Goal: Information Seeking & Learning: Learn about a topic

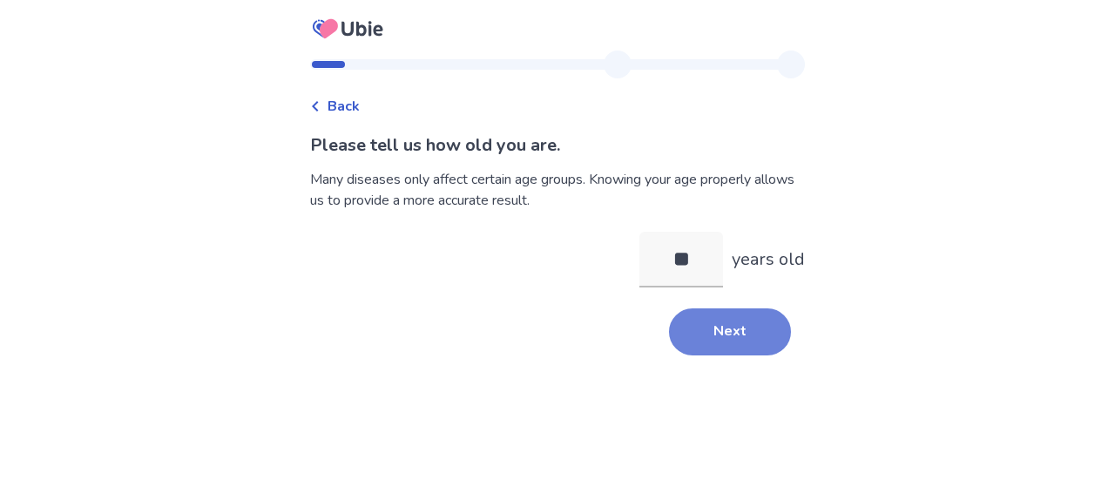
type input "**"
click at [757, 342] on button "Next" at bounding box center [730, 331] width 122 height 47
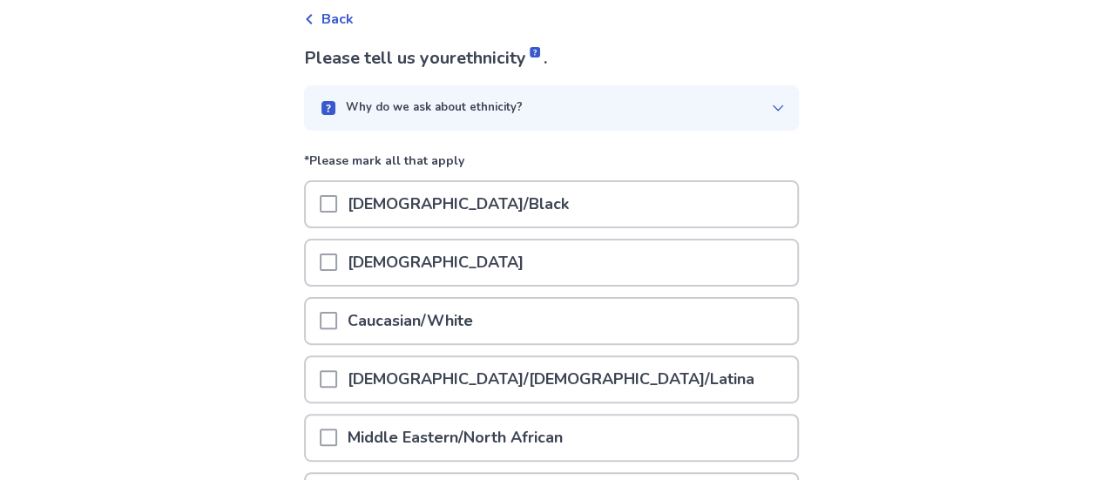
scroll to position [88, 0]
click at [335, 267] on span at bounding box center [328, 261] width 17 height 17
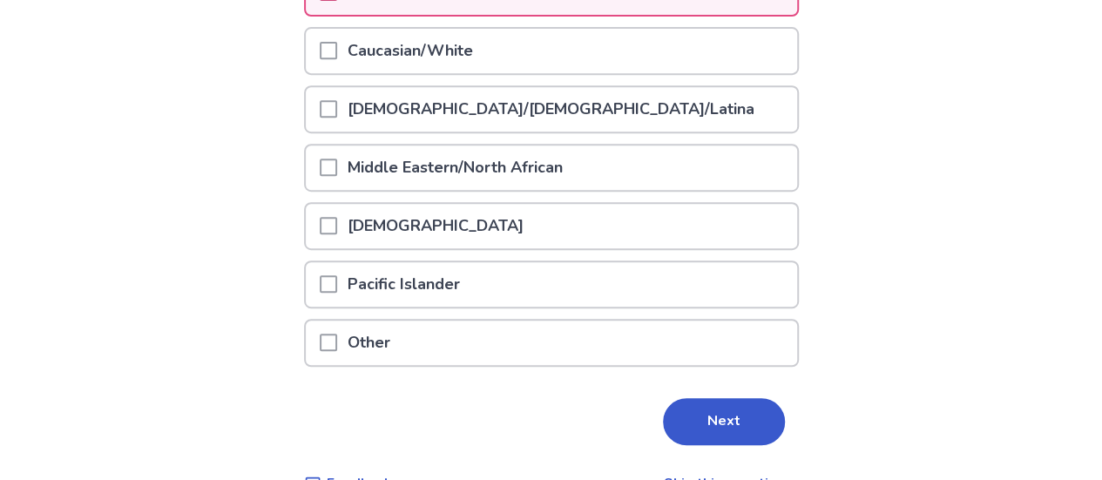
scroll to position [374, 0]
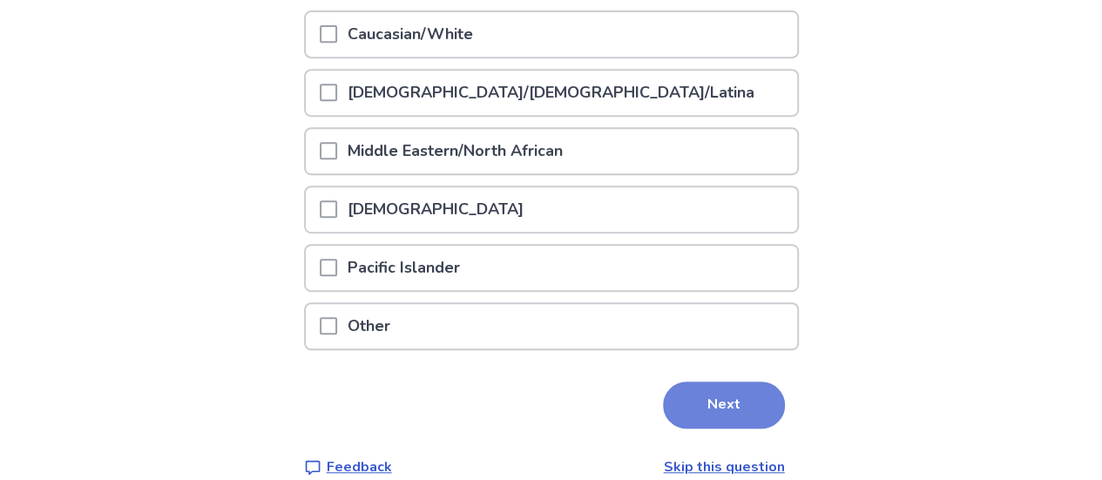
click at [692, 414] on button "Next" at bounding box center [724, 405] width 122 height 47
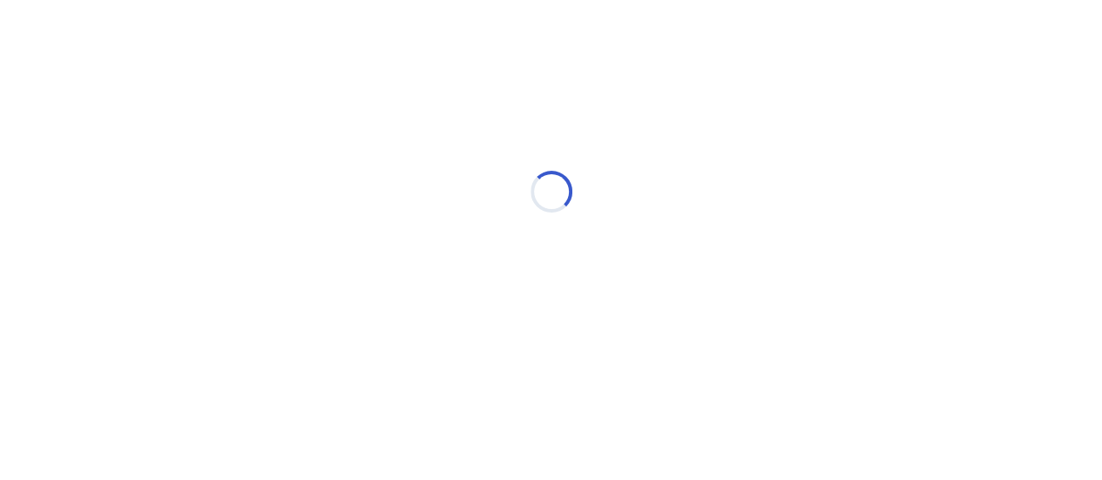
scroll to position [0, 0]
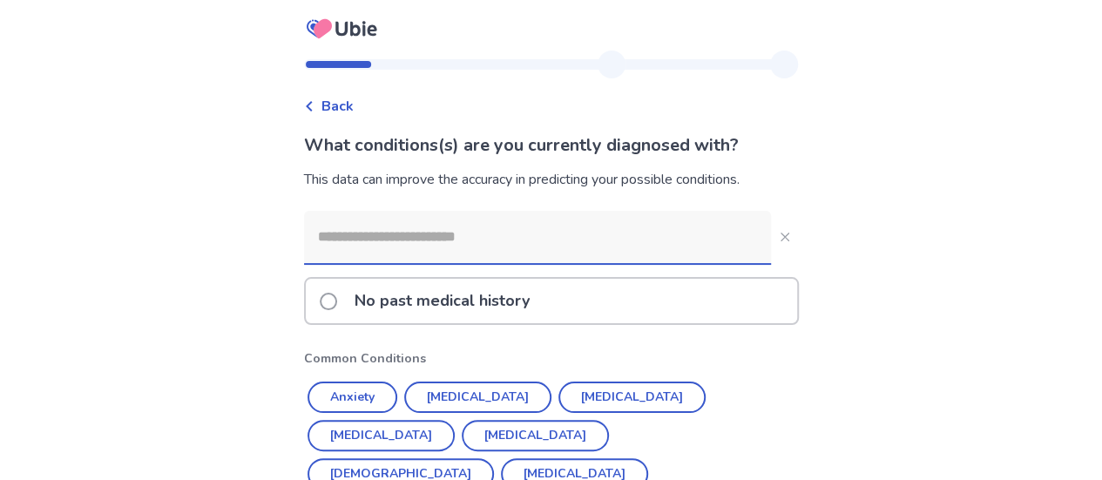
click at [335, 296] on span at bounding box center [328, 301] width 17 height 17
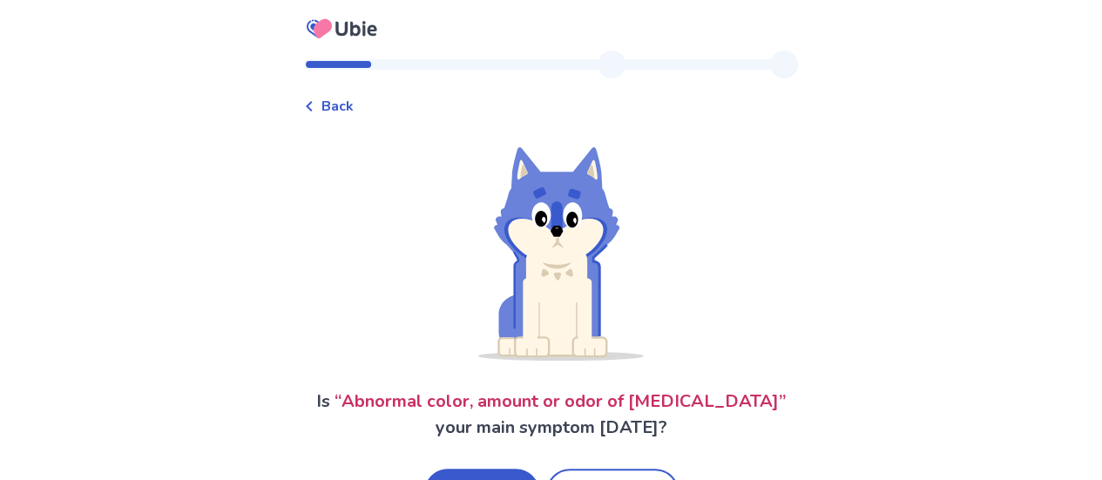
scroll to position [63, 0]
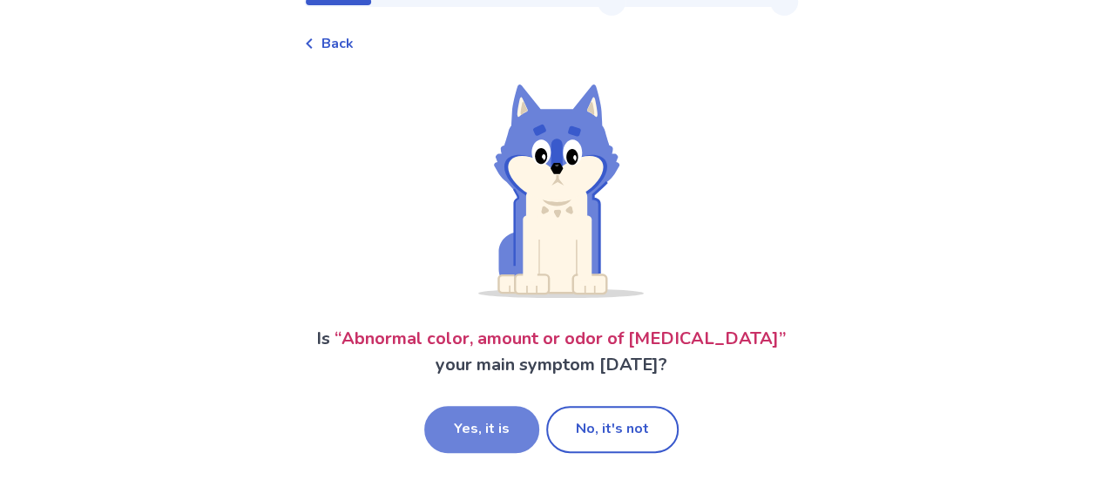
click at [510, 440] on button "Yes, it is" at bounding box center [481, 429] width 115 height 47
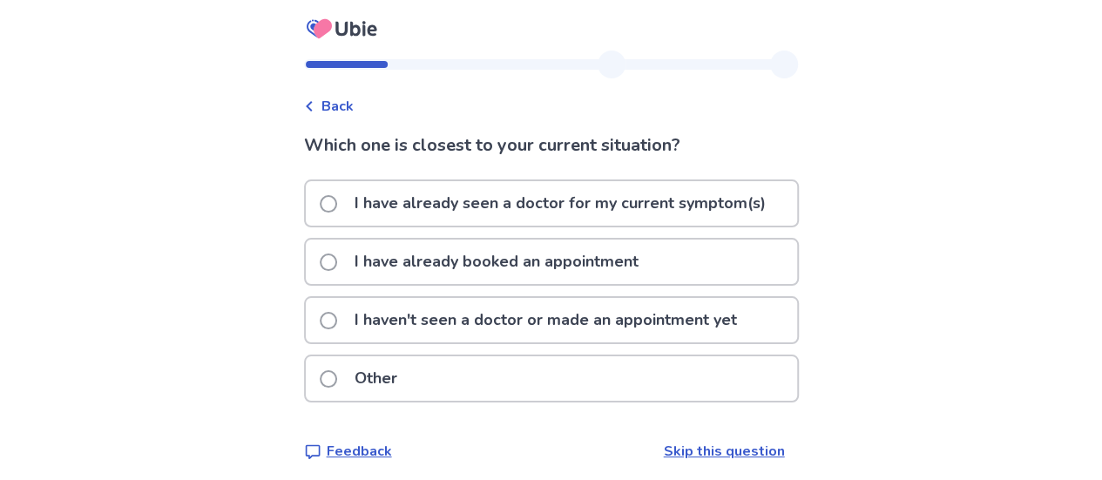
click at [335, 323] on span at bounding box center [328, 320] width 17 height 17
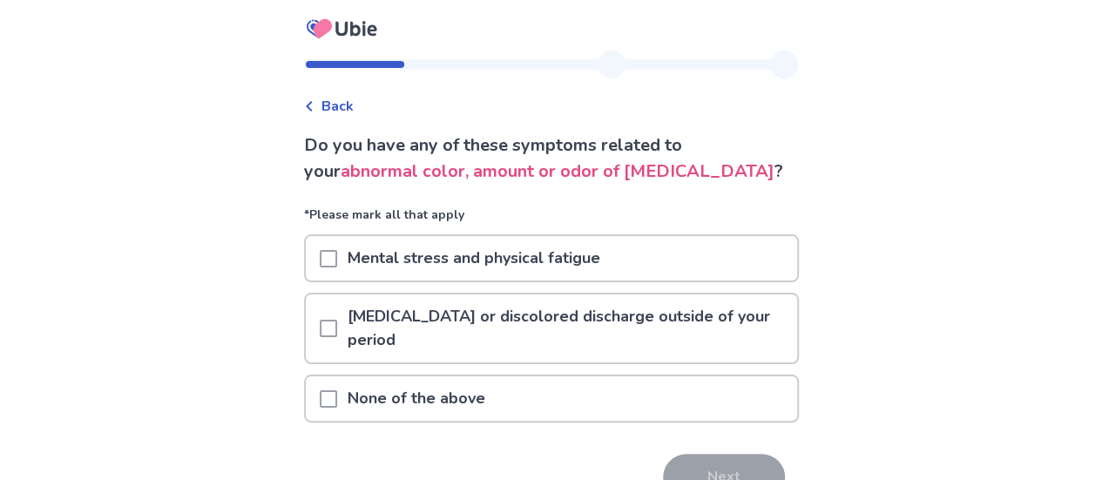
click at [337, 330] on span at bounding box center [328, 328] width 17 height 17
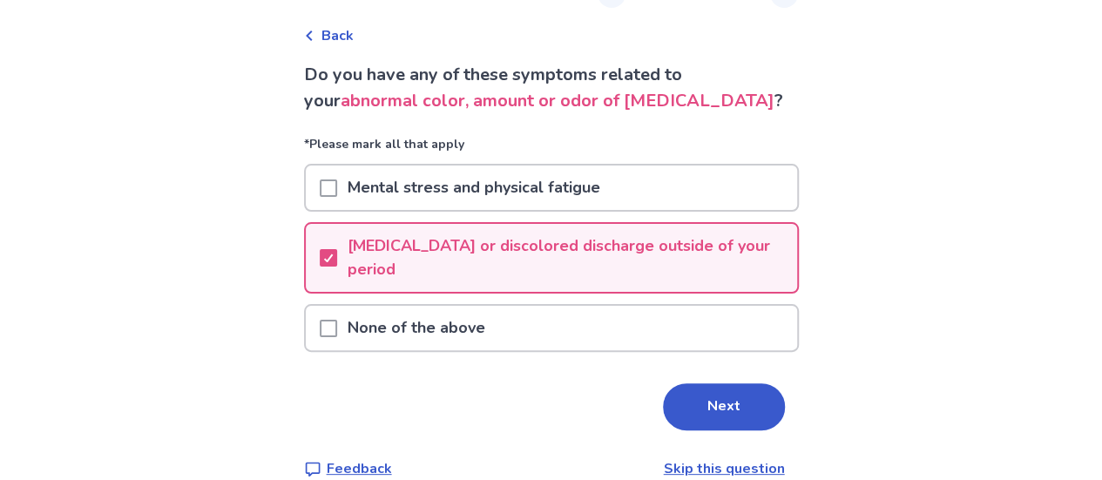
scroll to position [71, 0]
click at [728, 418] on button "Next" at bounding box center [724, 406] width 122 height 47
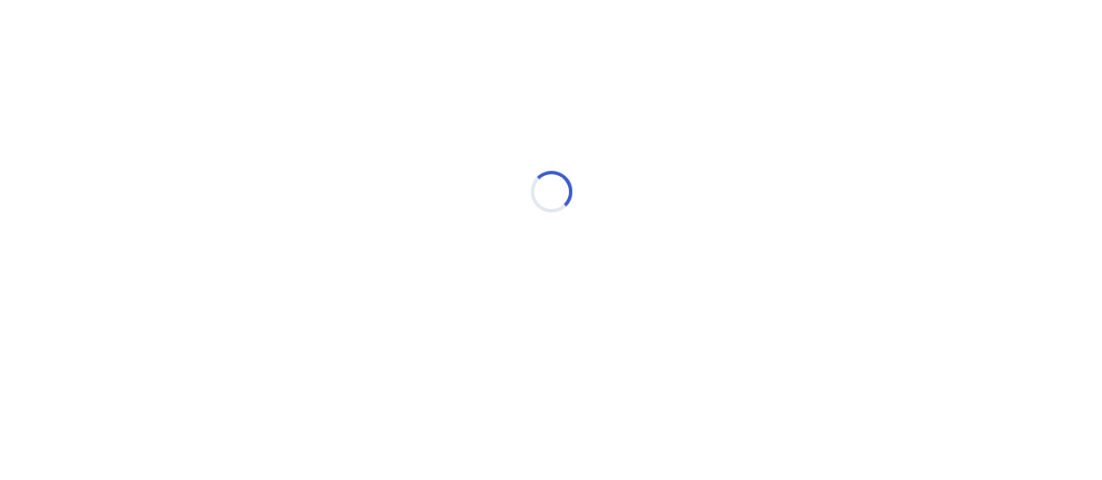
scroll to position [0, 0]
select select "*"
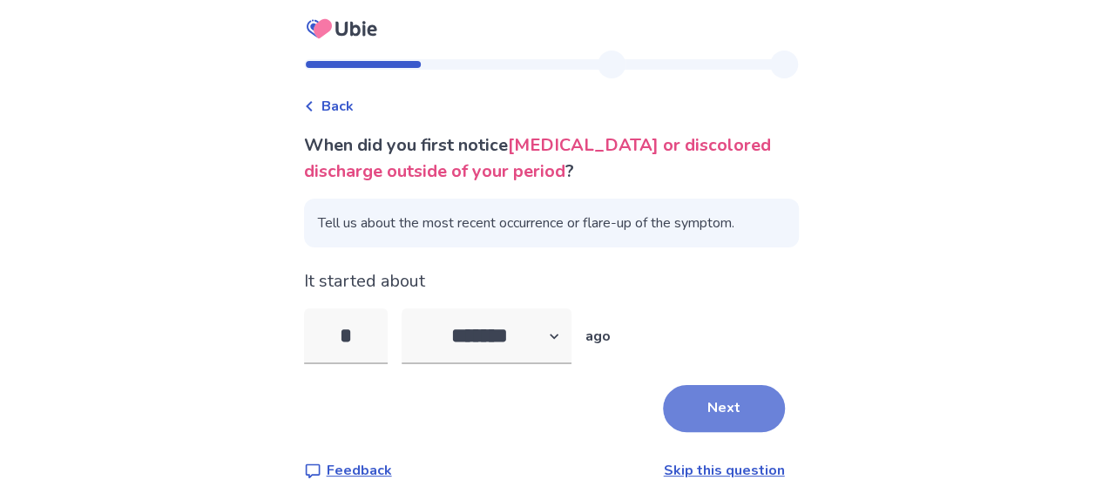
type input "*"
click at [719, 387] on button "Next" at bounding box center [724, 408] width 122 height 47
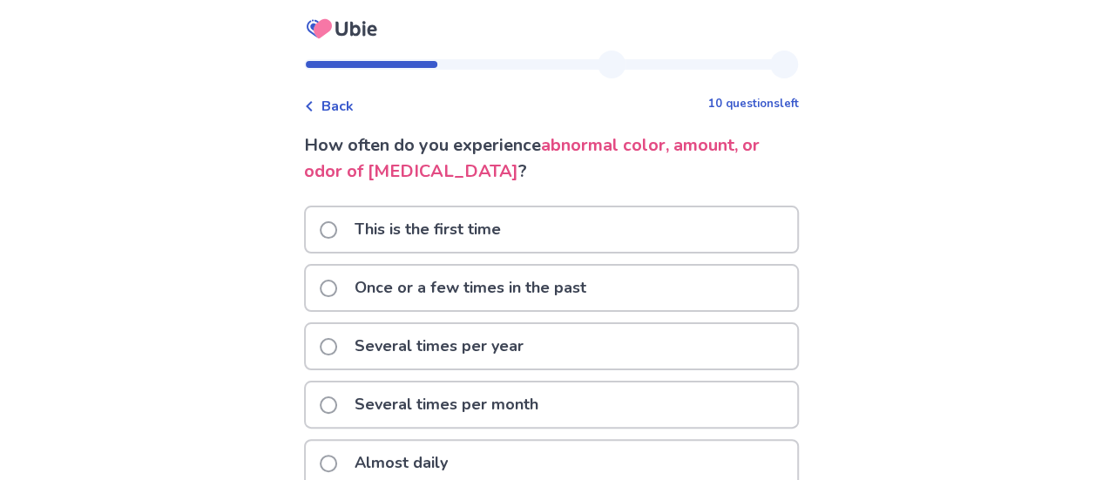
click at [334, 227] on span at bounding box center [328, 229] width 17 height 17
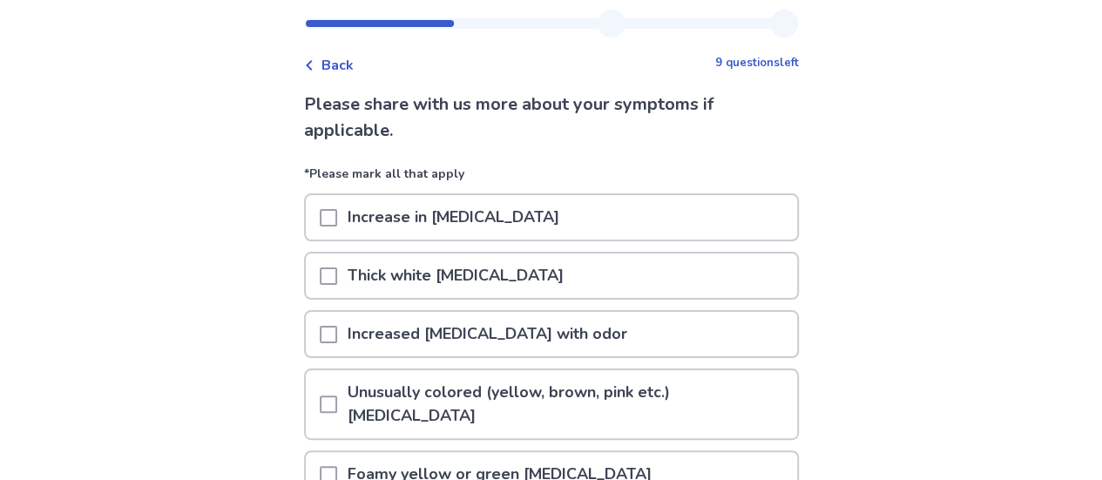
scroll to position [43, 0]
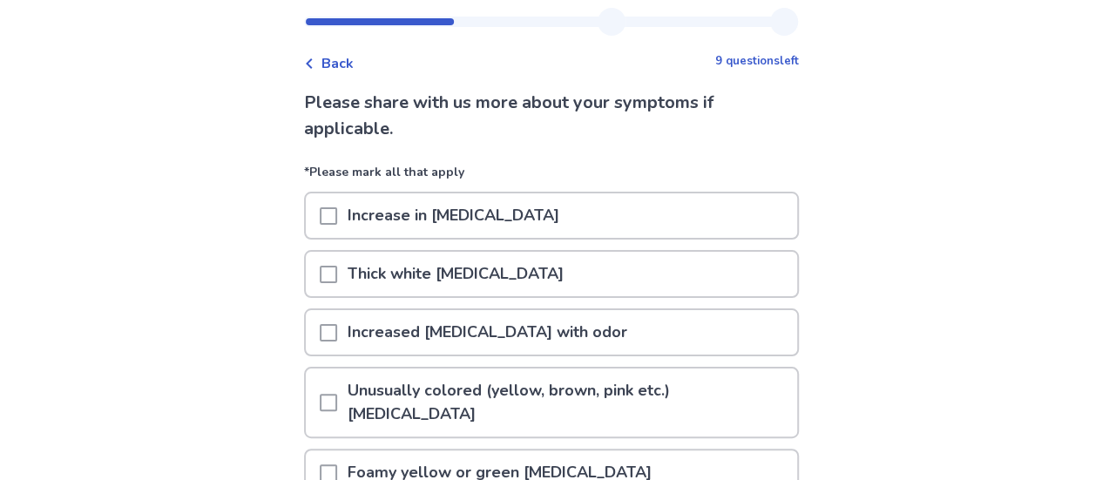
click at [334, 227] on div at bounding box center [328, 215] width 17 height 44
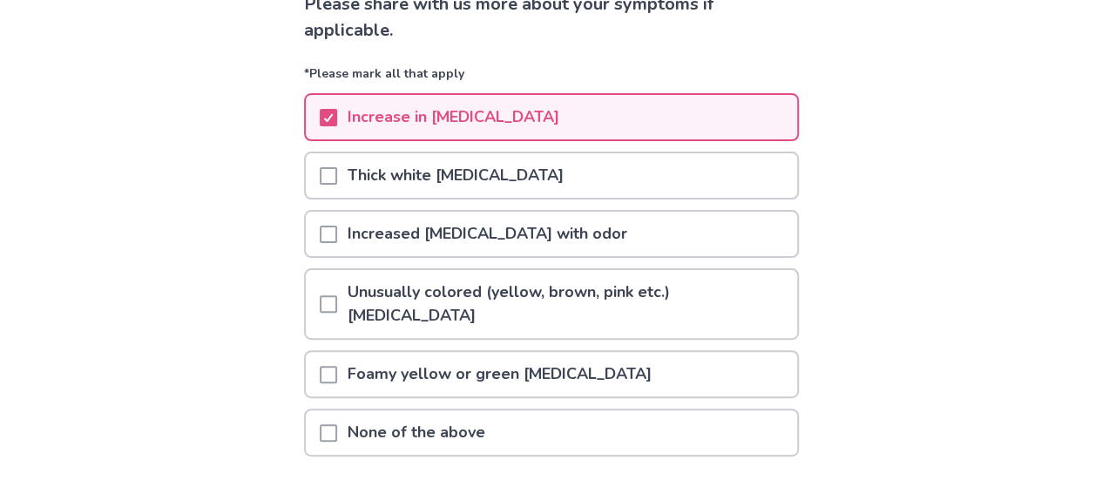
scroll to position [146, 0]
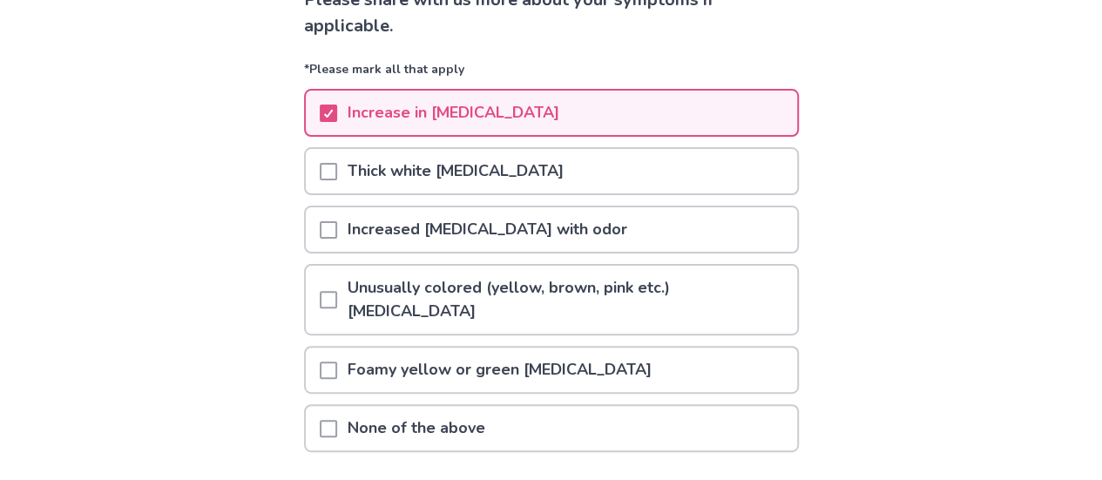
click at [334, 227] on span at bounding box center [328, 229] width 17 height 17
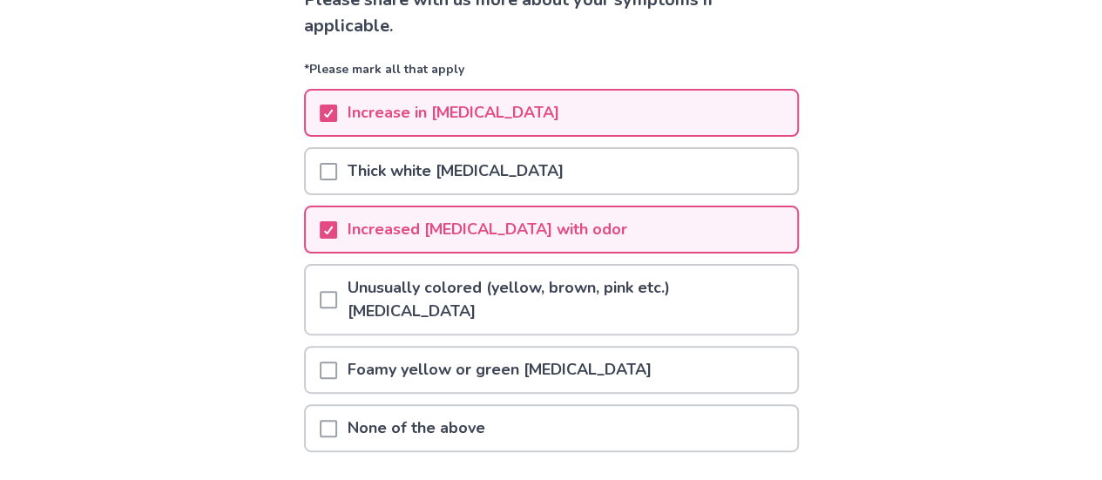
click at [337, 303] on span at bounding box center [328, 299] width 17 height 17
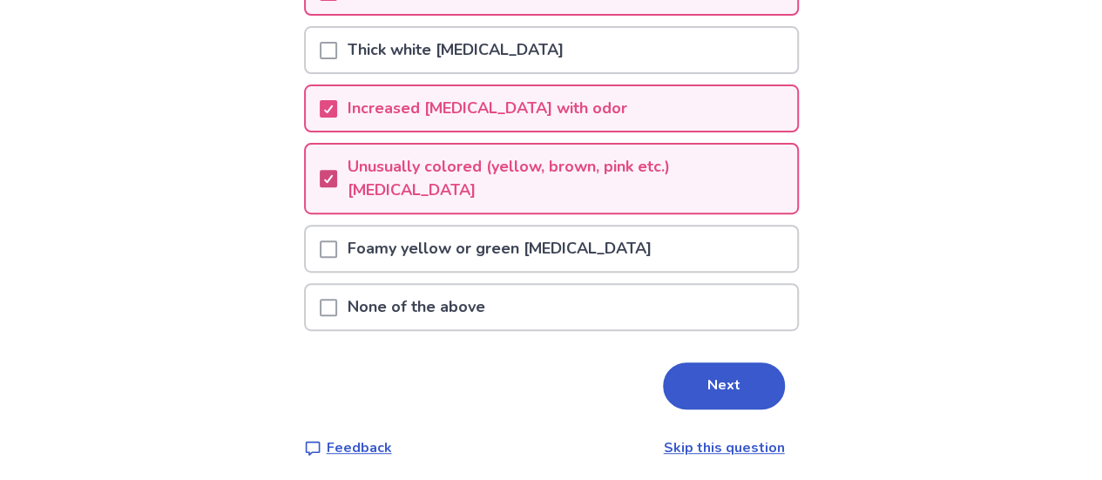
scroll to position [272, 0]
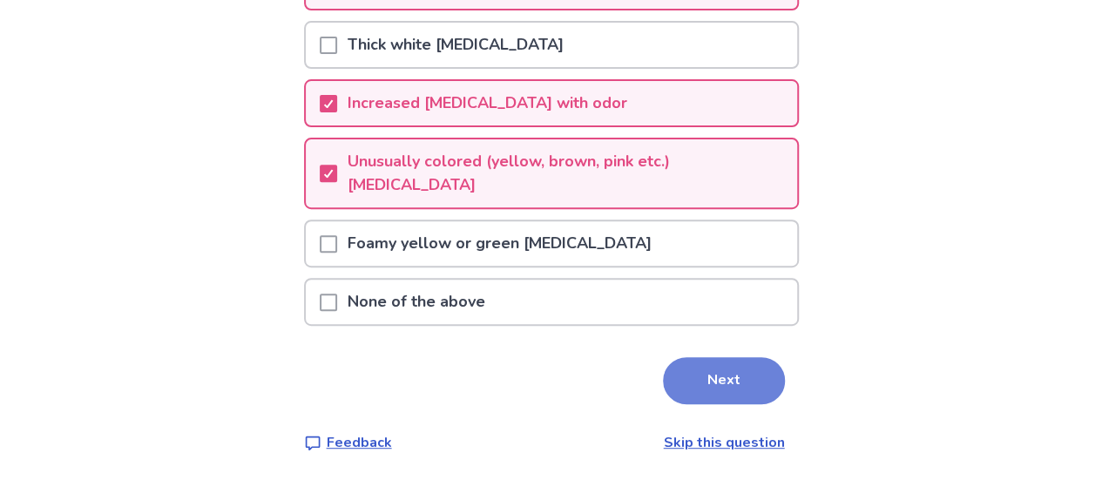
click at [739, 383] on button "Next" at bounding box center [724, 380] width 122 height 47
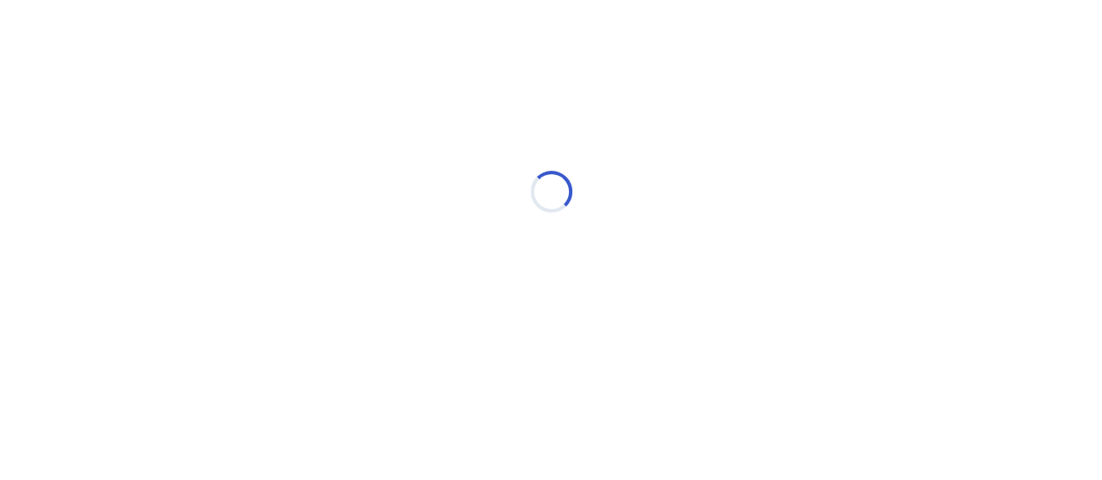
scroll to position [0, 0]
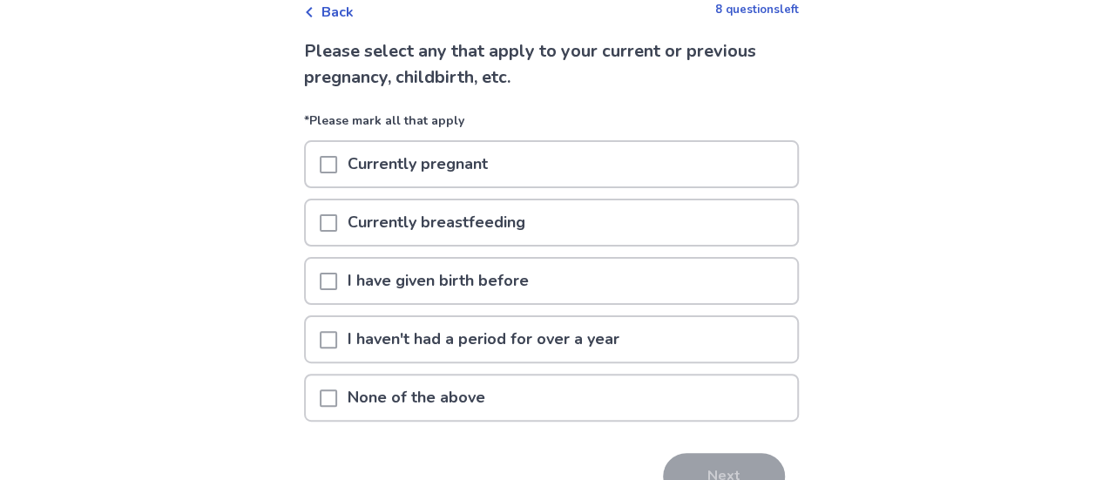
scroll to position [96, 0]
click at [337, 398] on span at bounding box center [328, 396] width 17 height 17
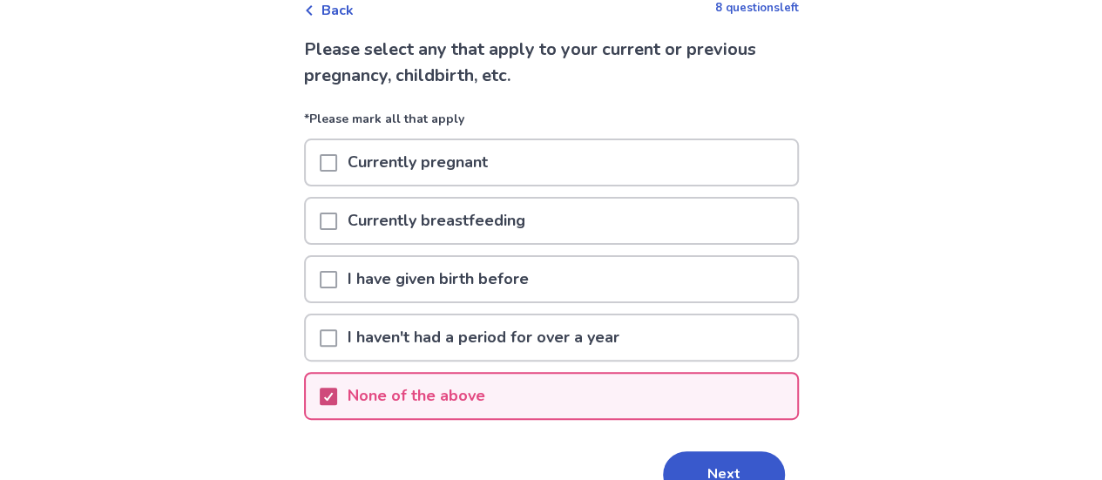
scroll to position [153, 0]
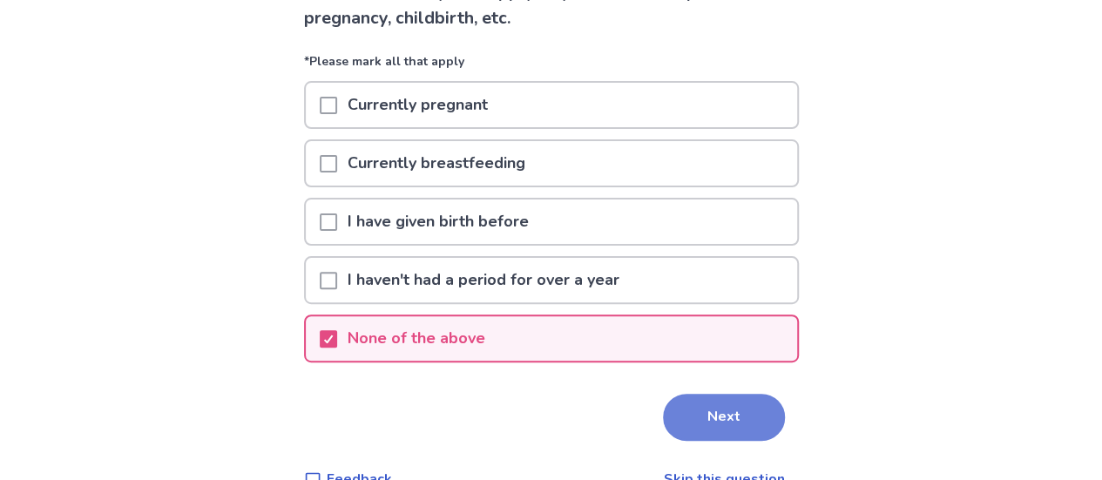
click at [706, 423] on button "Next" at bounding box center [724, 417] width 122 height 47
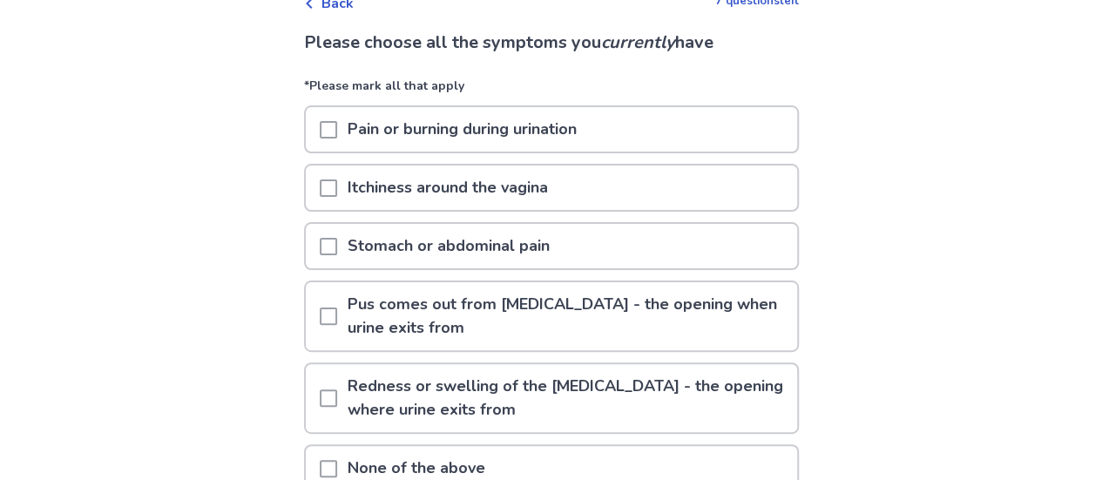
scroll to position [114, 0]
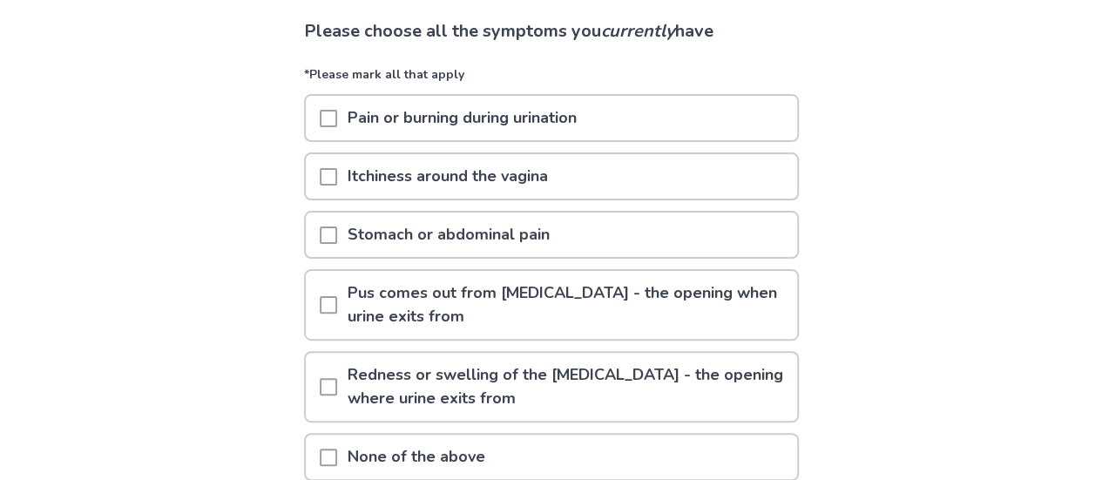
click at [337, 177] on span at bounding box center [328, 176] width 17 height 17
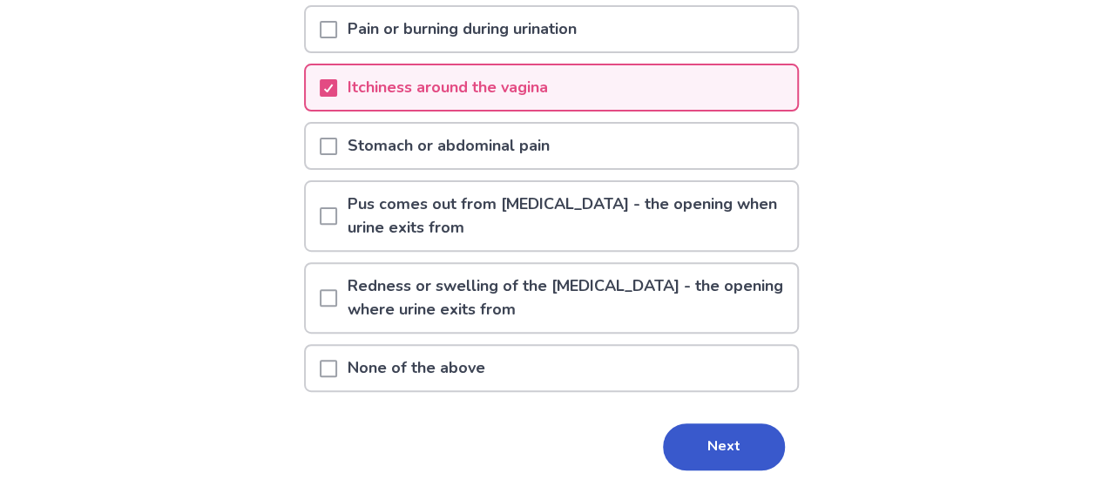
scroll to position [270, 0]
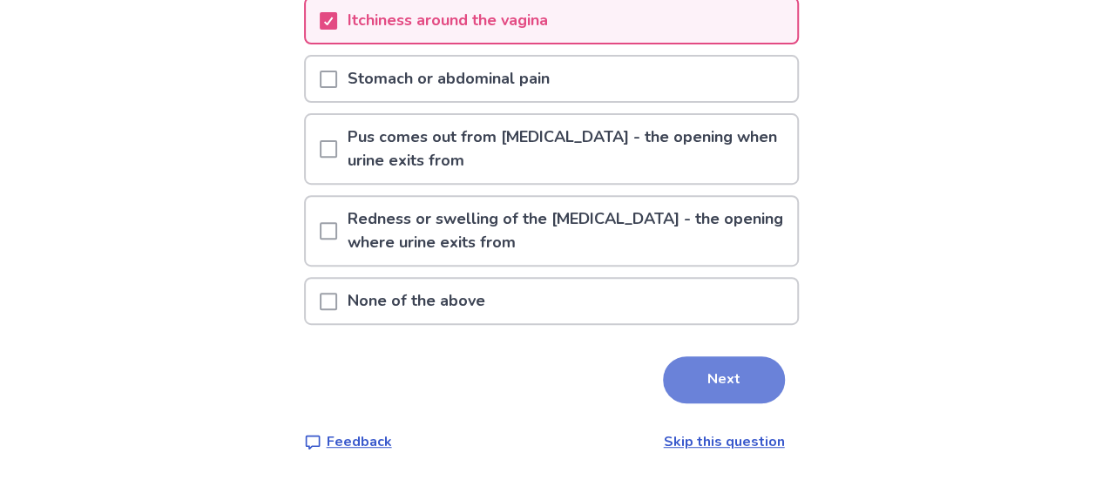
click at [713, 386] on button "Next" at bounding box center [724, 379] width 122 height 47
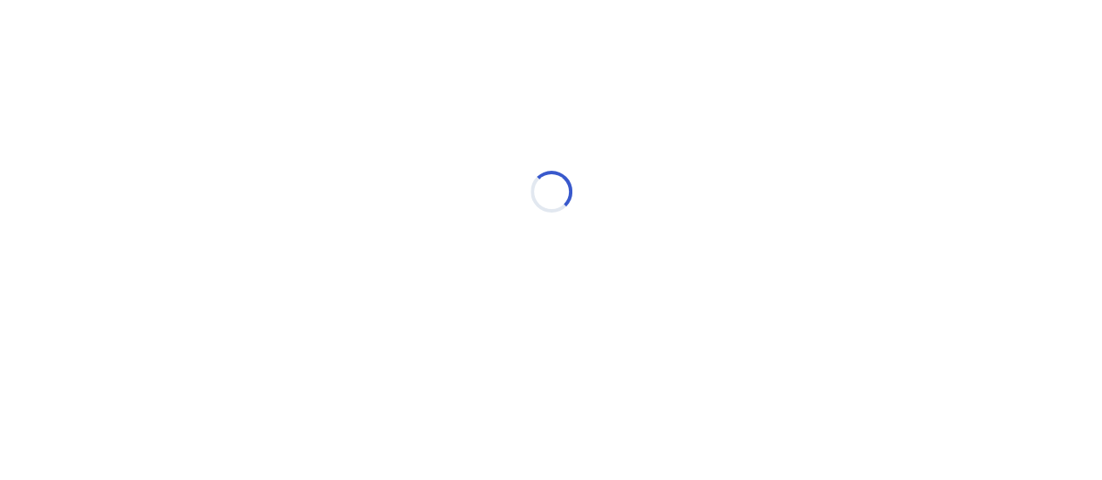
scroll to position [0, 0]
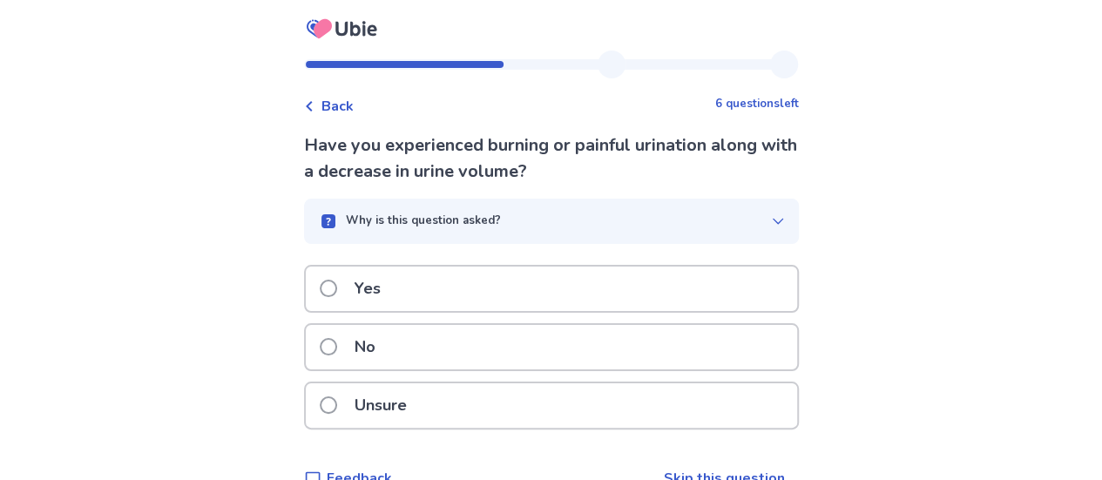
click at [334, 337] on label "No" at bounding box center [353, 347] width 66 height 44
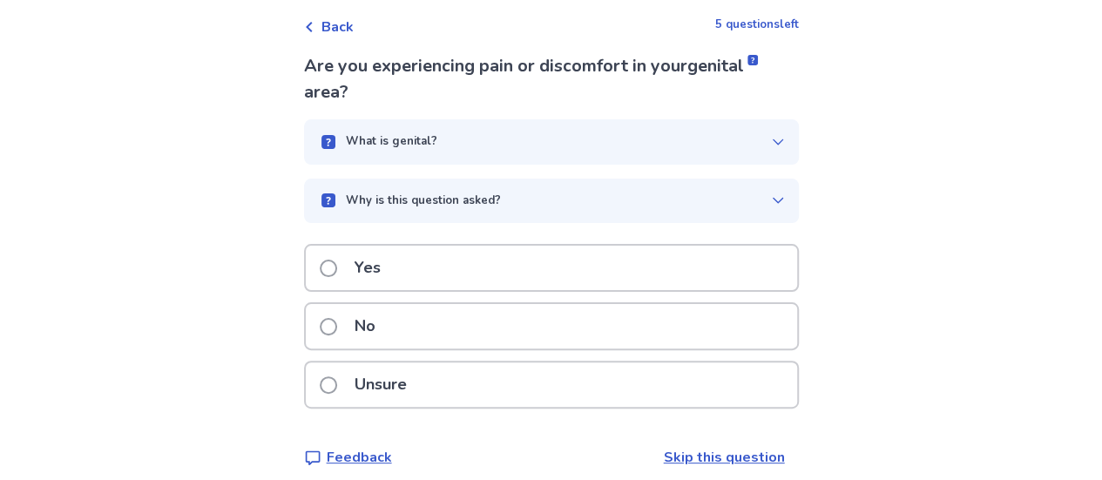
scroll to position [80, 0]
click at [331, 384] on span at bounding box center [328, 384] width 17 height 17
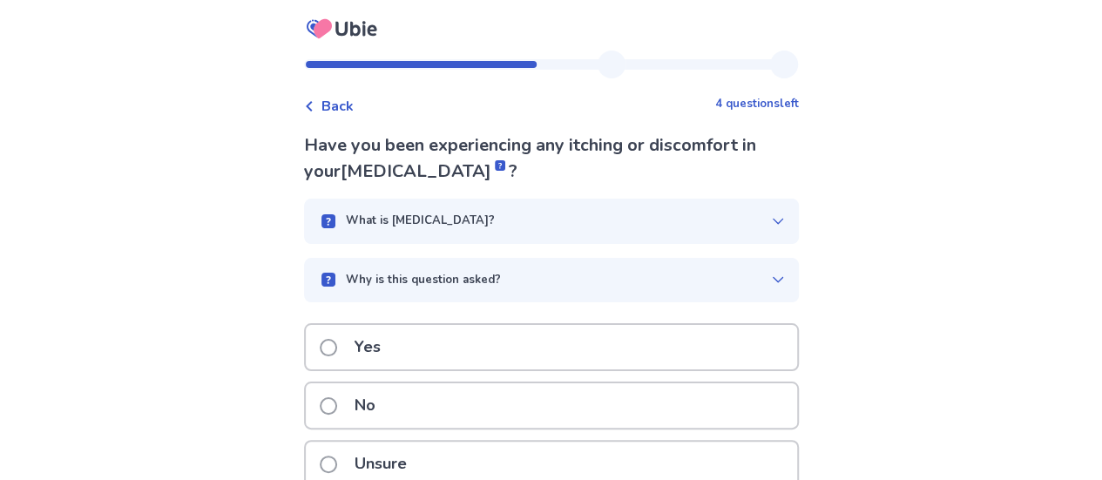
scroll to position [94, 0]
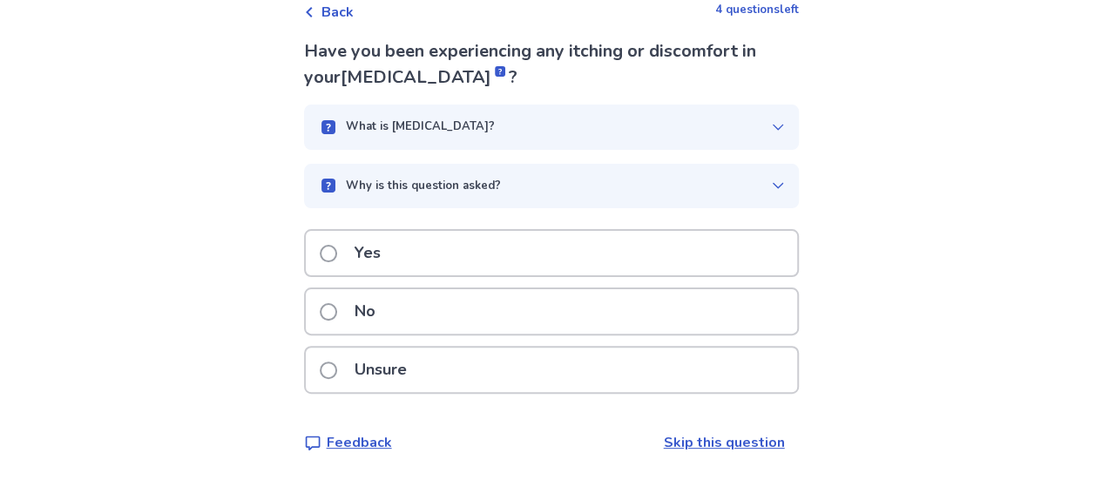
click at [337, 373] on span at bounding box center [328, 370] width 17 height 17
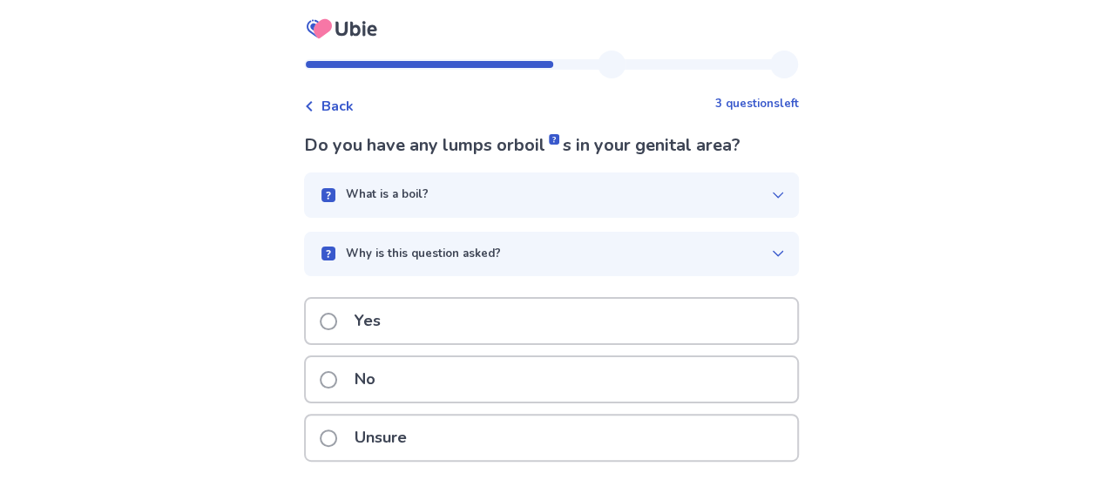
scroll to position [68, 0]
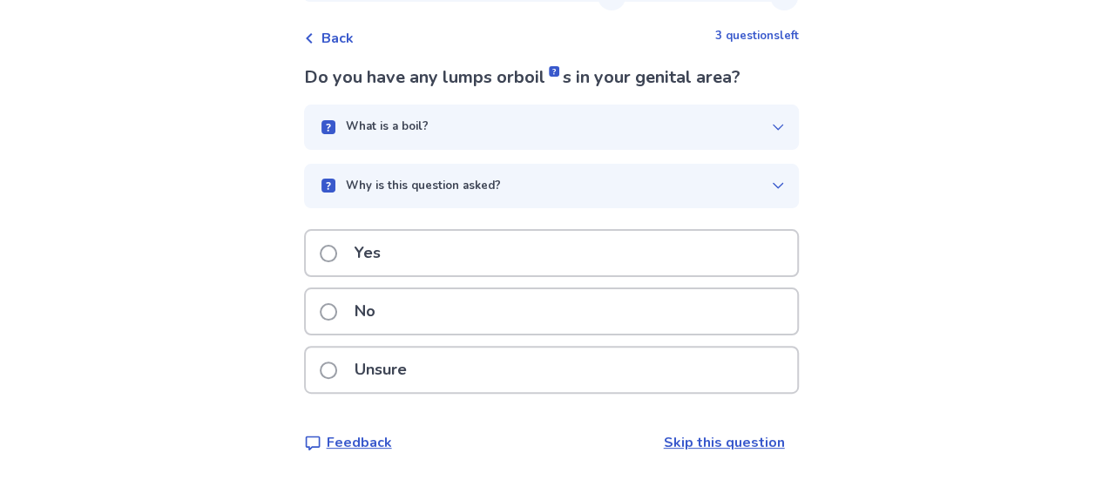
click at [337, 318] on span at bounding box center [328, 311] width 17 height 17
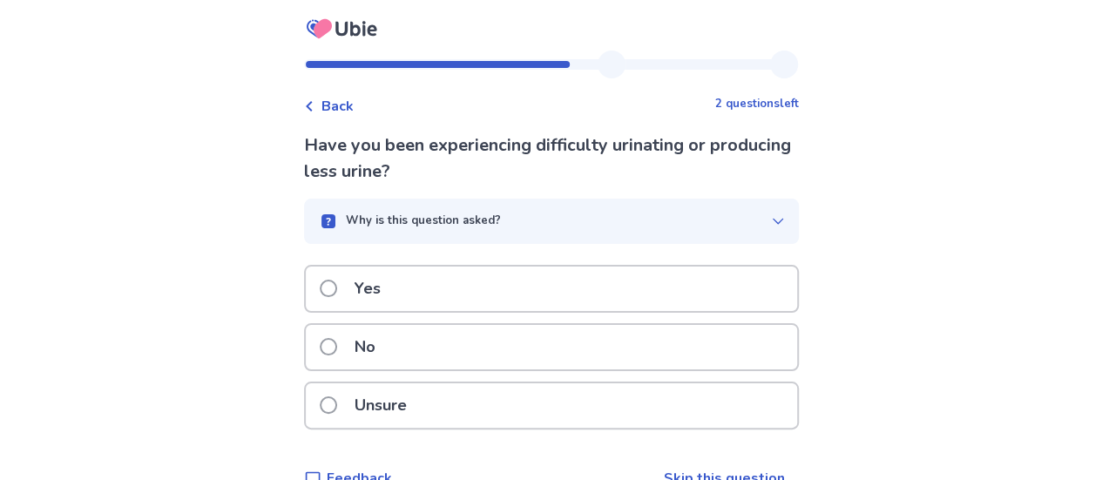
click at [332, 342] on span at bounding box center [328, 346] width 17 height 17
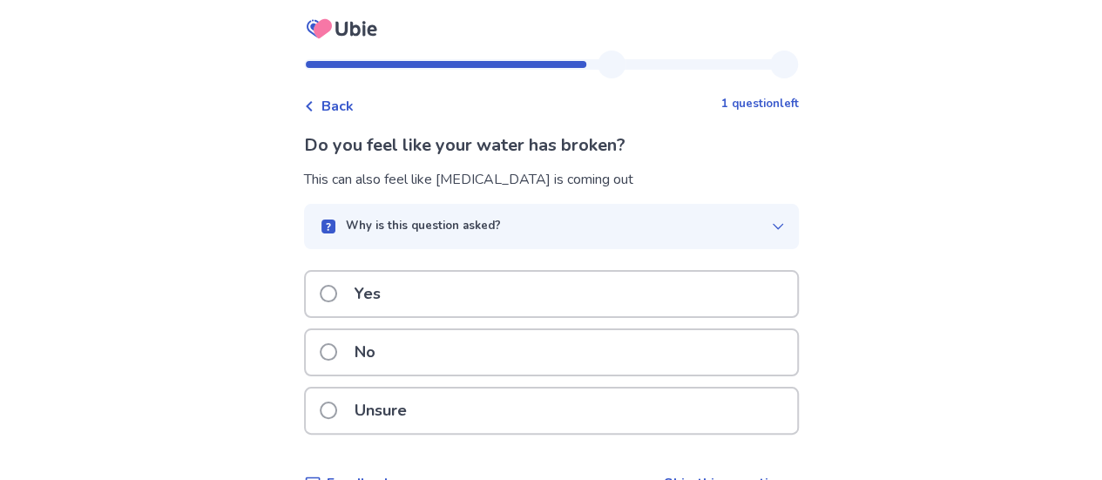
click at [712, 225] on div "Why is this question asked?" at bounding box center [544, 226] width 453 height 17
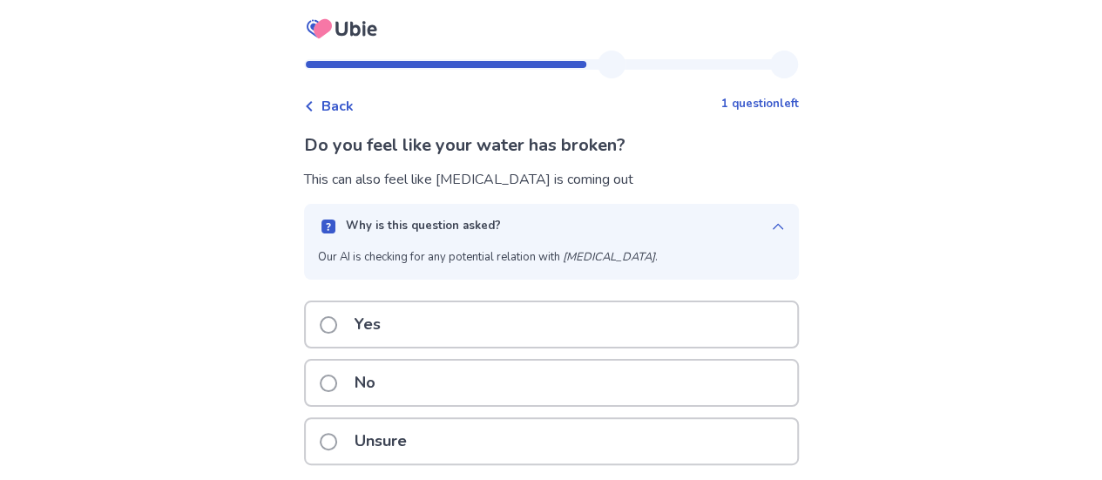
click at [333, 386] on span at bounding box center [328, 383] width 17 height 17
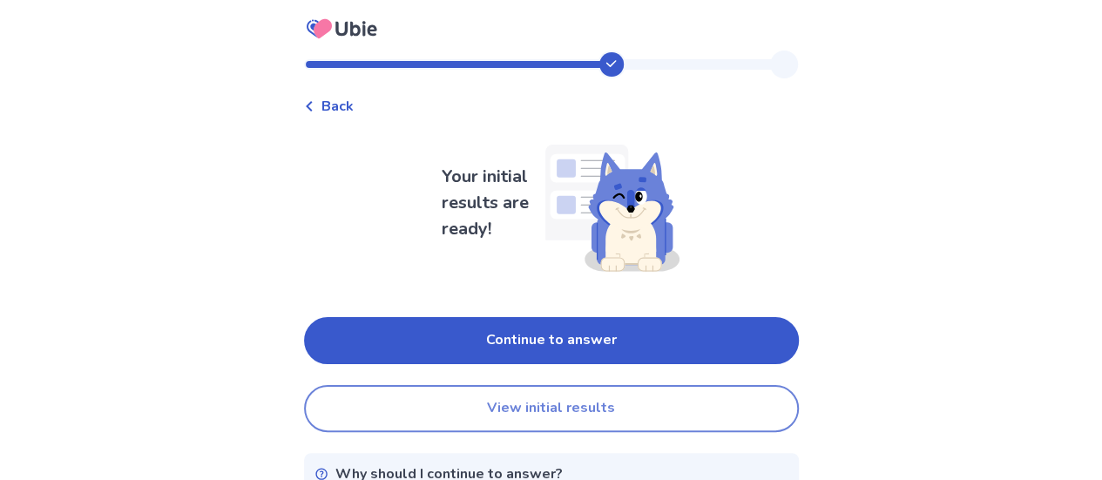
scroll to position [70, 0]
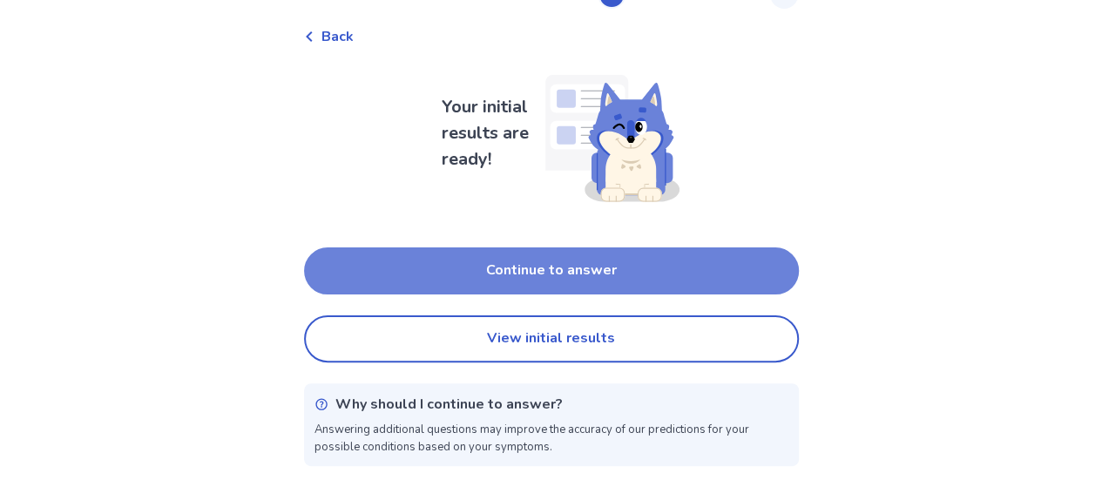
click at [533, 276] on button "Continue to answer" at bounding box center [551, 270] width 495 height 47
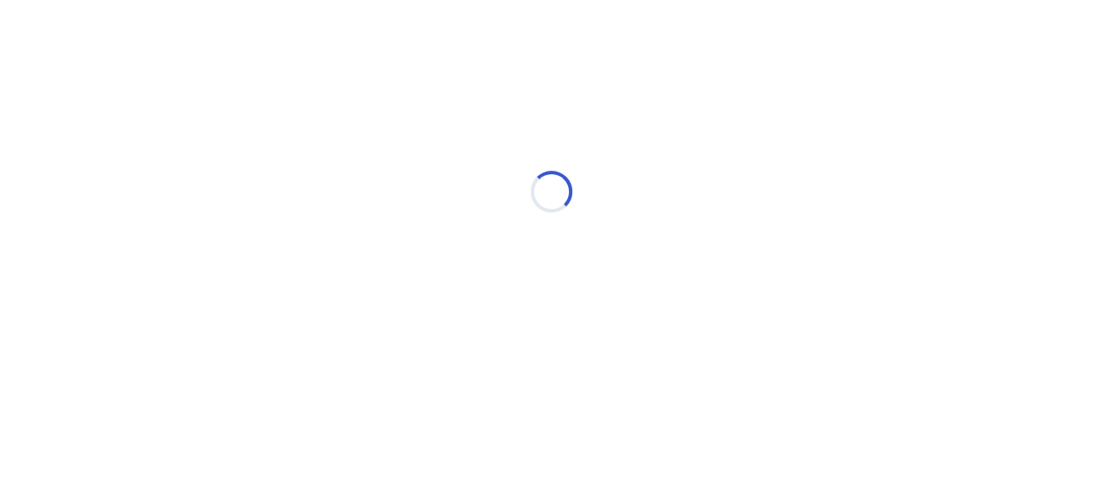
scroll to position [0, 0]
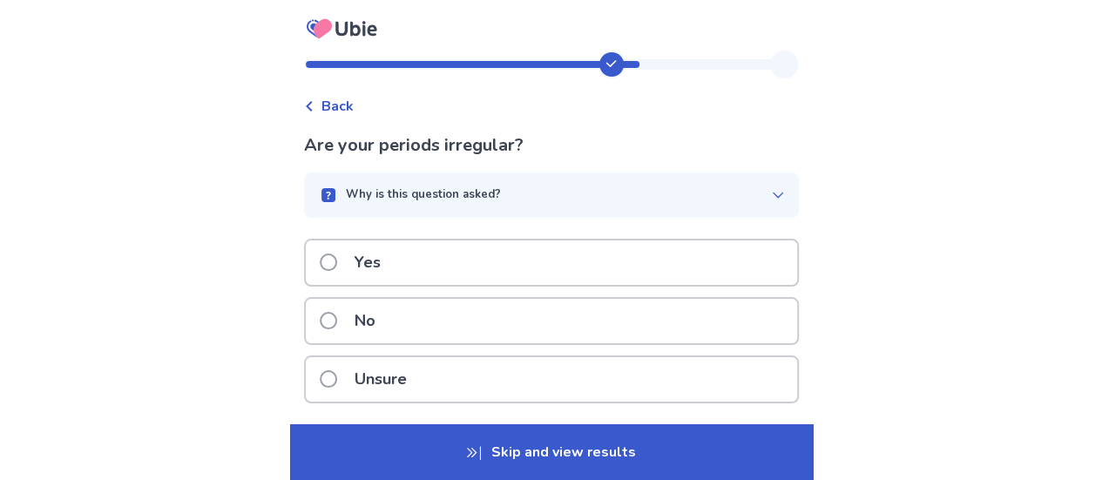
click at [333, 269] on span at bounding box center [328, 262] width 17 height 17
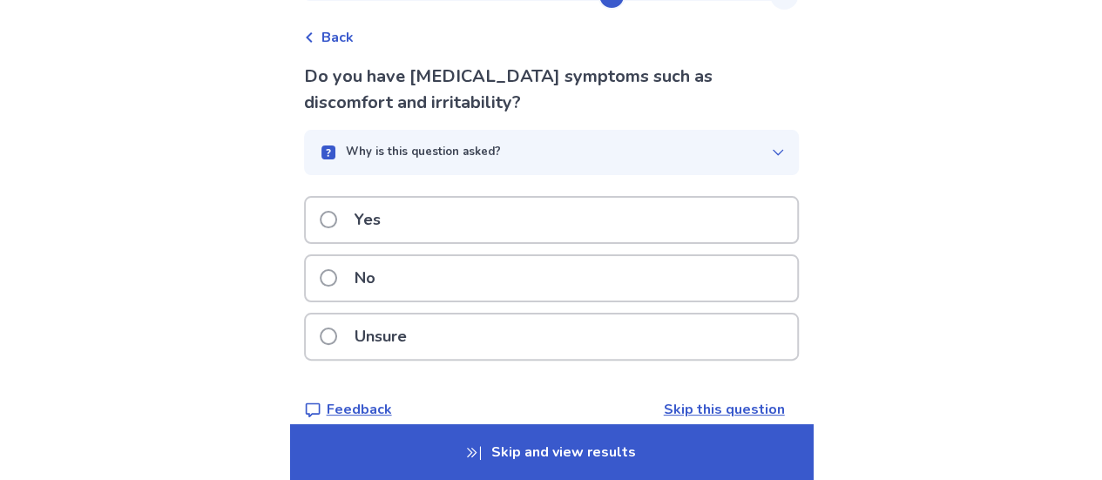
scroll to position [70, 0]
click at [337, 338] on span at bounding box center [328, 335] width 17 height 17
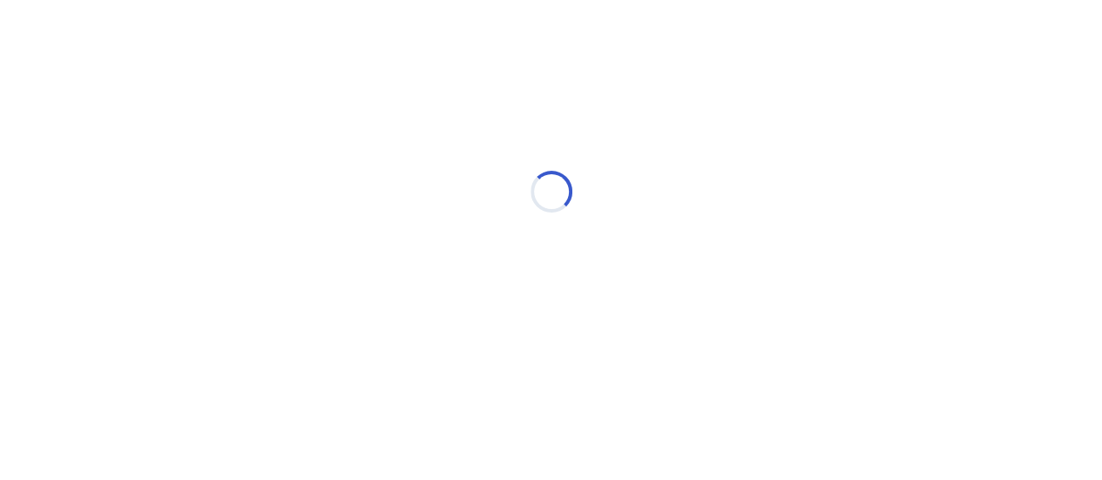
scroll to position [0, 0]
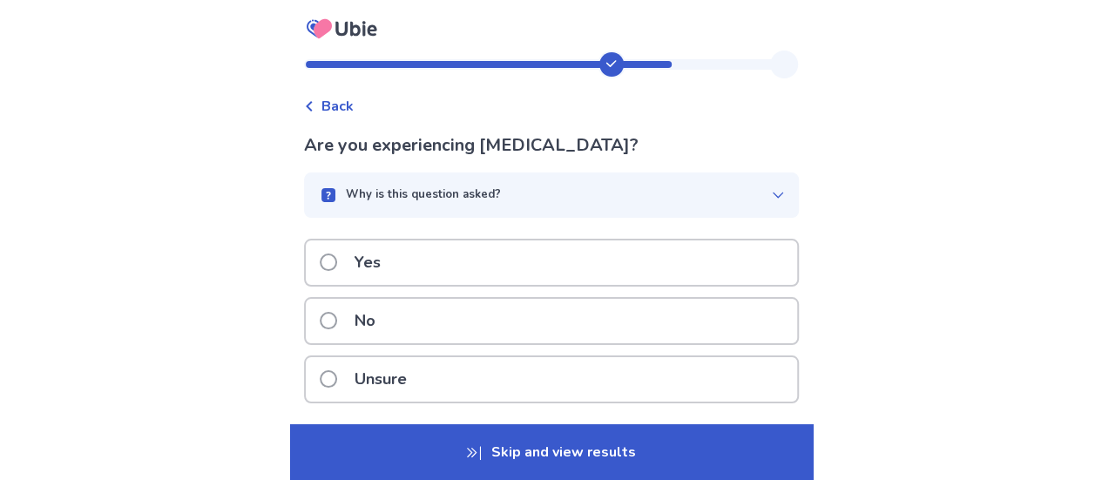
click at [335, 371] on span at bounding box center [328, 378] width 17 height 17
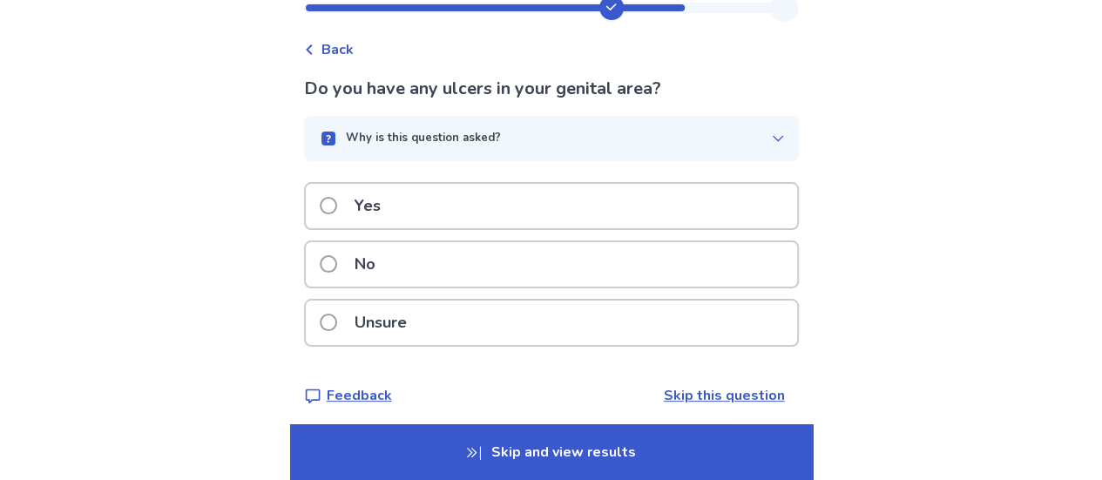
scroll to position [65, 0]
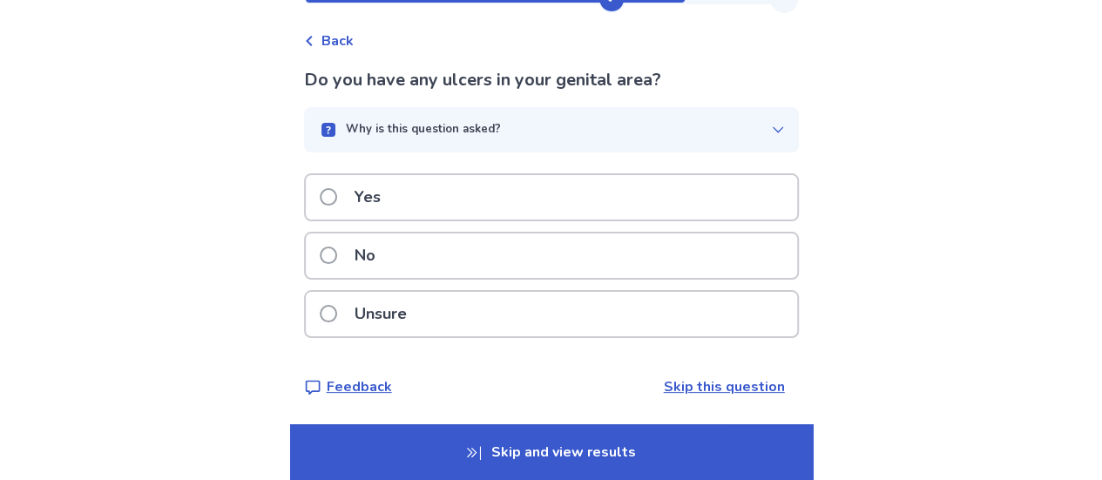
click at [335, 254] on span at bounding box center [328, 255] width 17 height 17
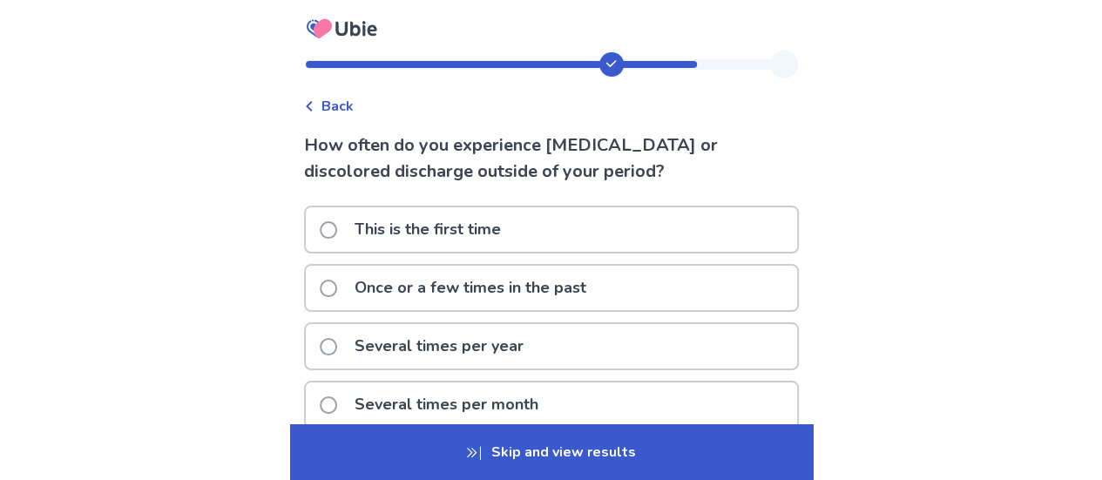
click at [337, 226] on span at bounding box center [328, 229] width 17 height 17
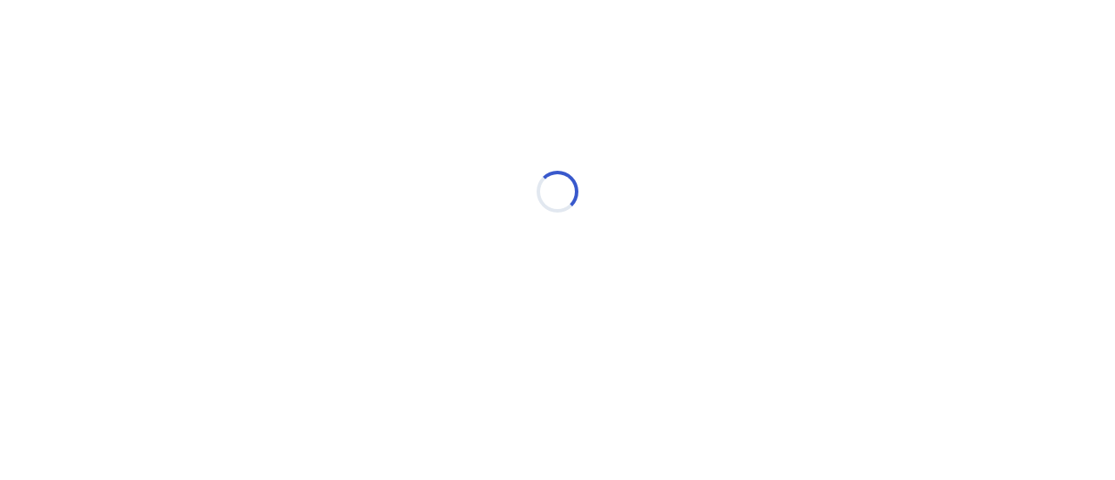
select select "*"
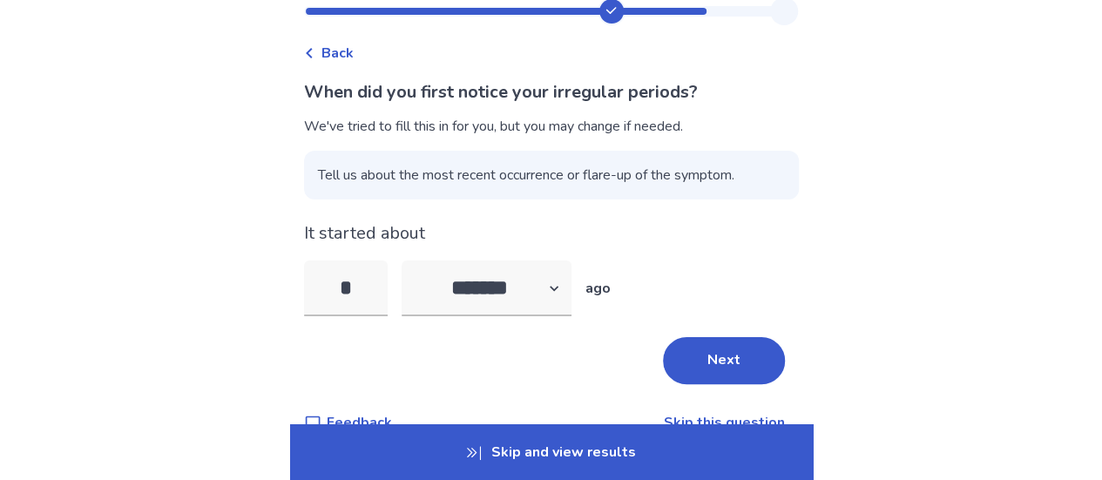
scroll to position [60, 0]
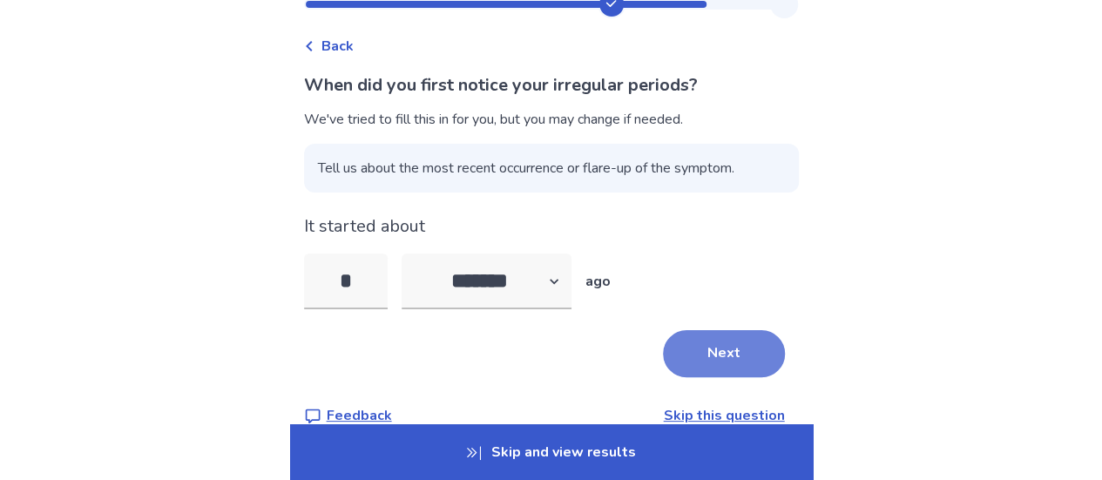
click at [744, 349] on button "Next" at bounding box center [724, 353] width 122 height 47
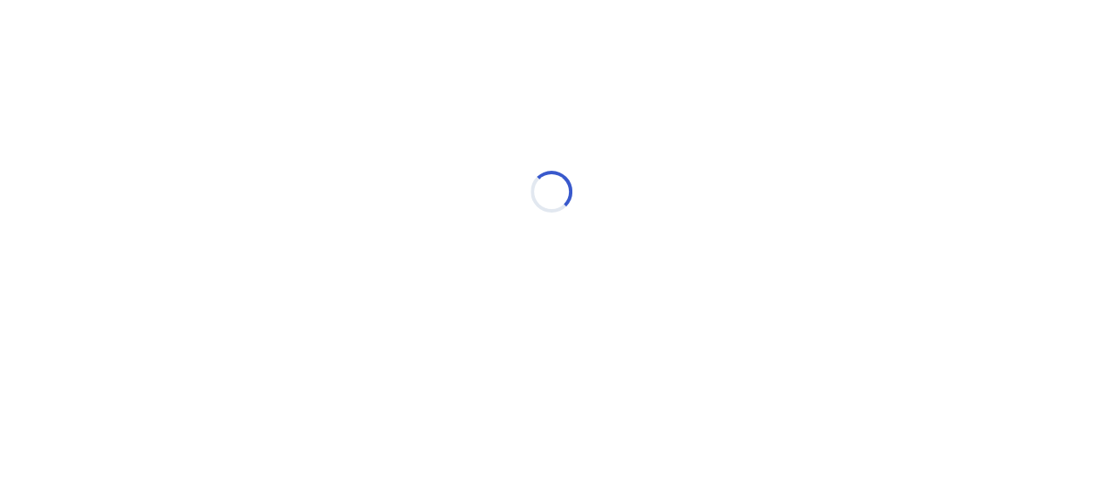
scroll to position [0, 0]
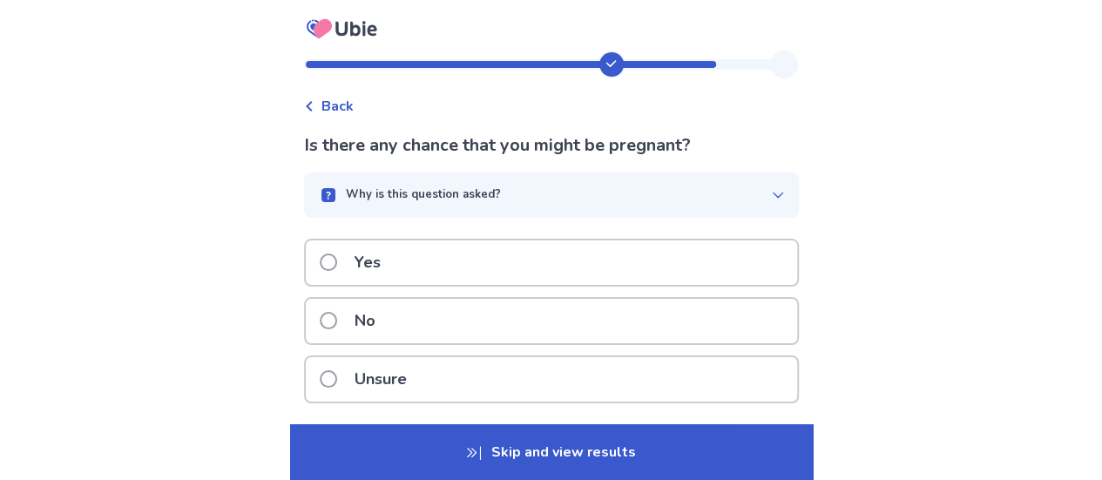
click at [345, 312] on label "No" at bounding box center [353, 321] width 66 height 44
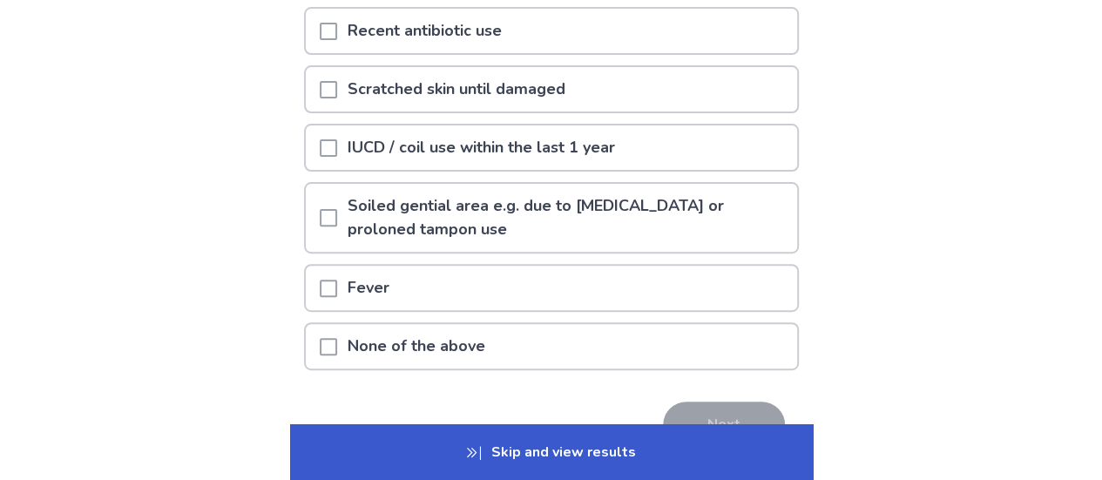
scroll to position [220, 0]
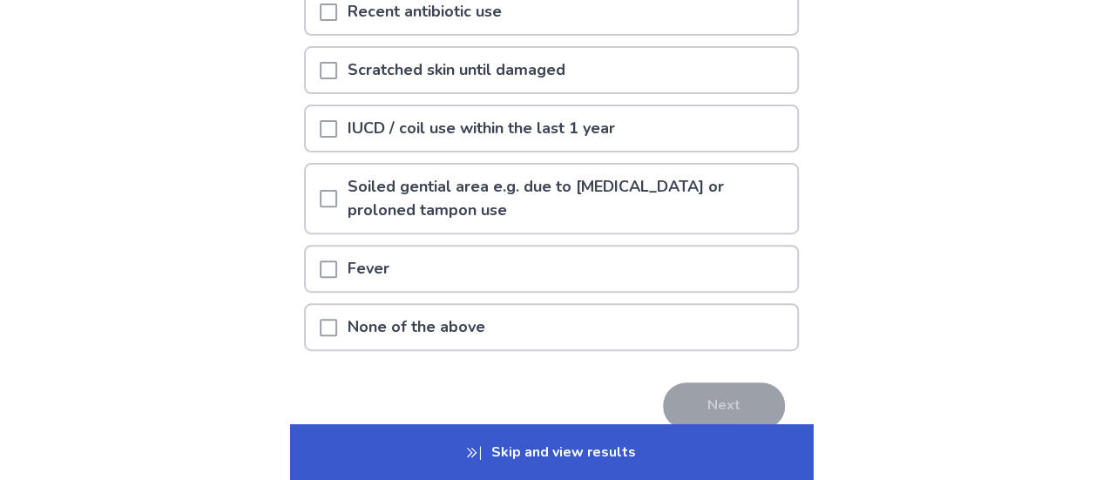
click at [335, 334] on span at bounding box center [328, 327] width 17 height 17
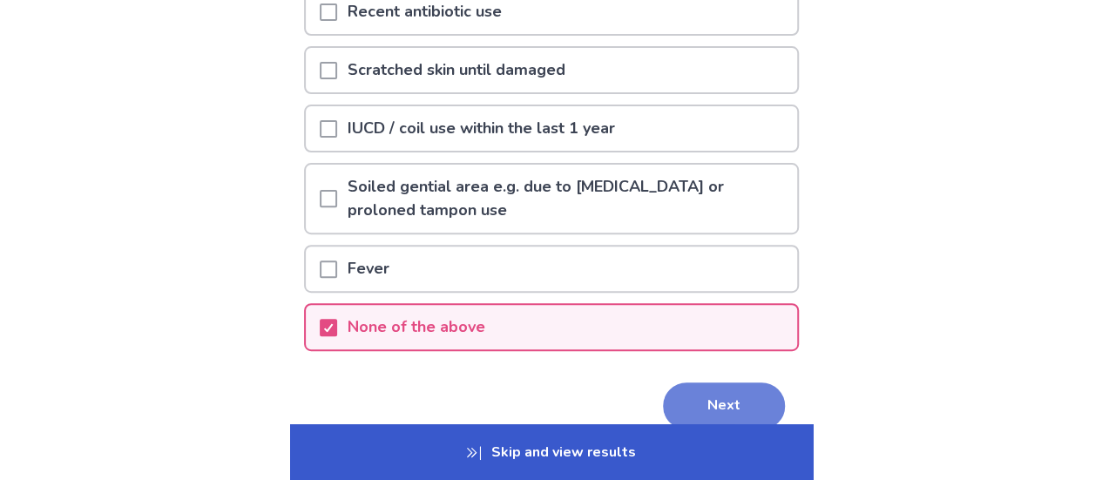
click at [716, 396] on button "Next" at bounding box center [724, 406] width 122 height 47
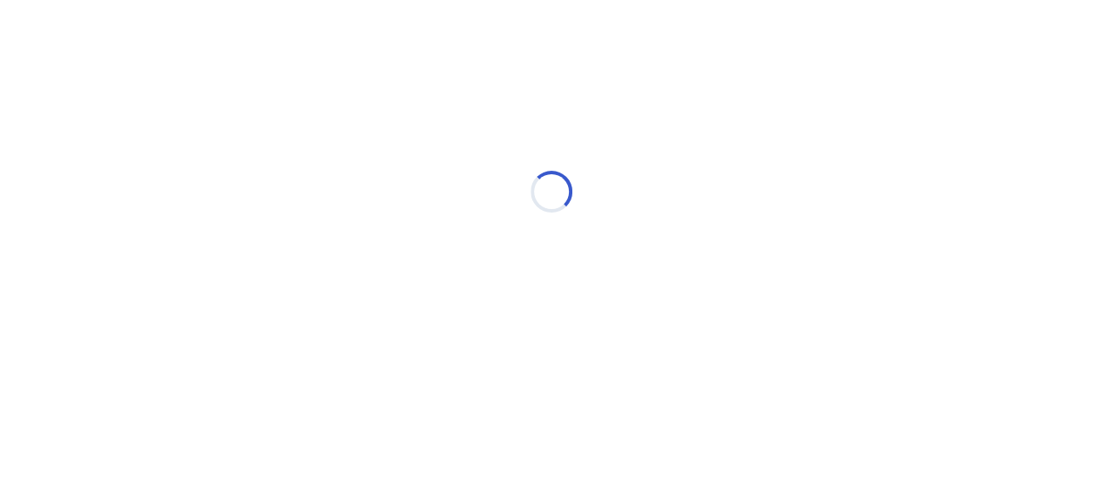
scroll to position [0, 0]
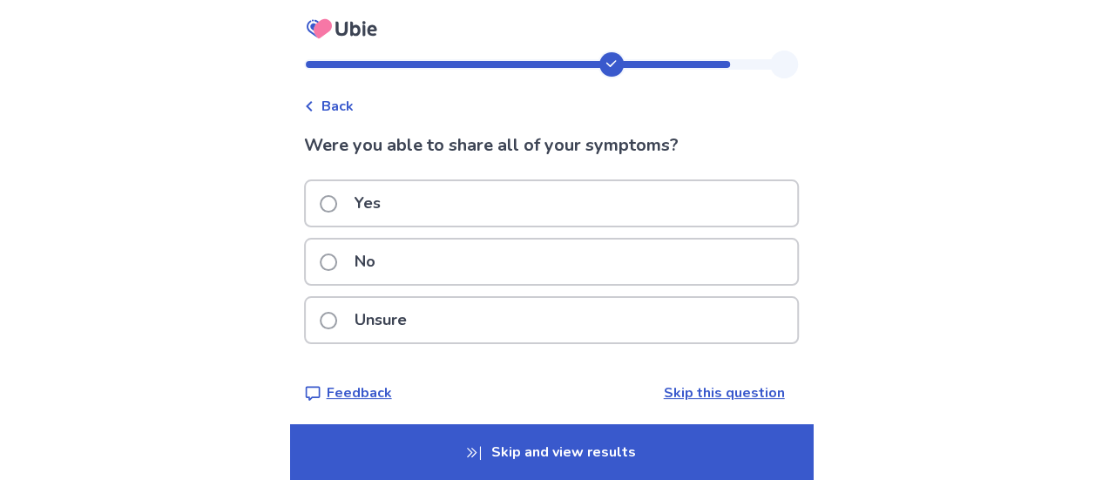
click at [347, 255] on label "No" at bounding box center [353, 262] width 66 height 44
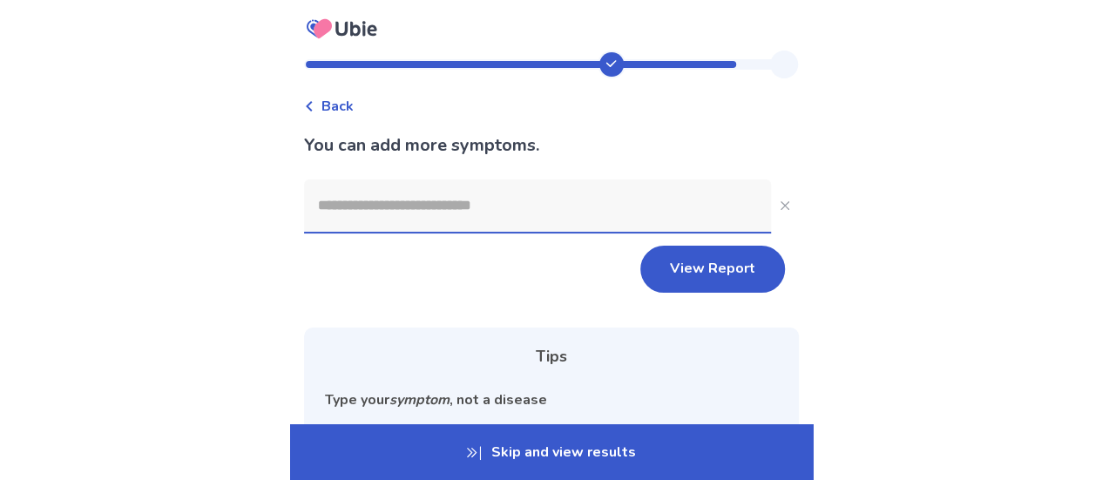
click at [453, 194] on input at bounding box center [537, 205] width 467 height 52
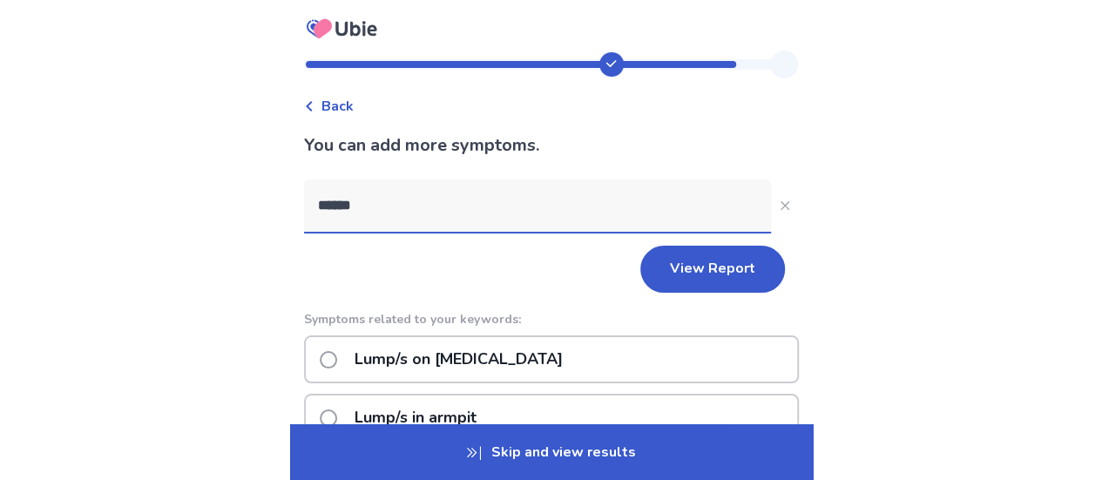
type input "*******"
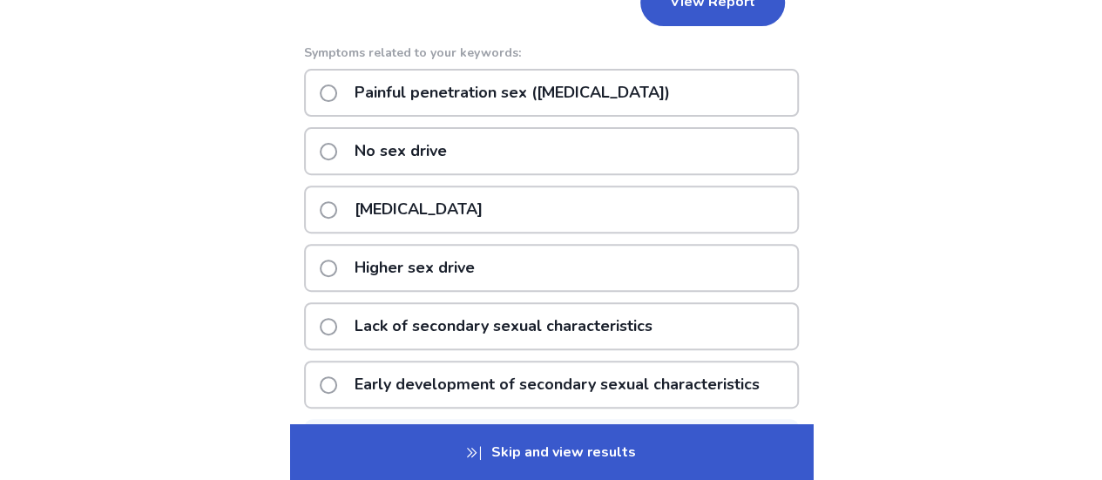
scroll to position [250, 0]
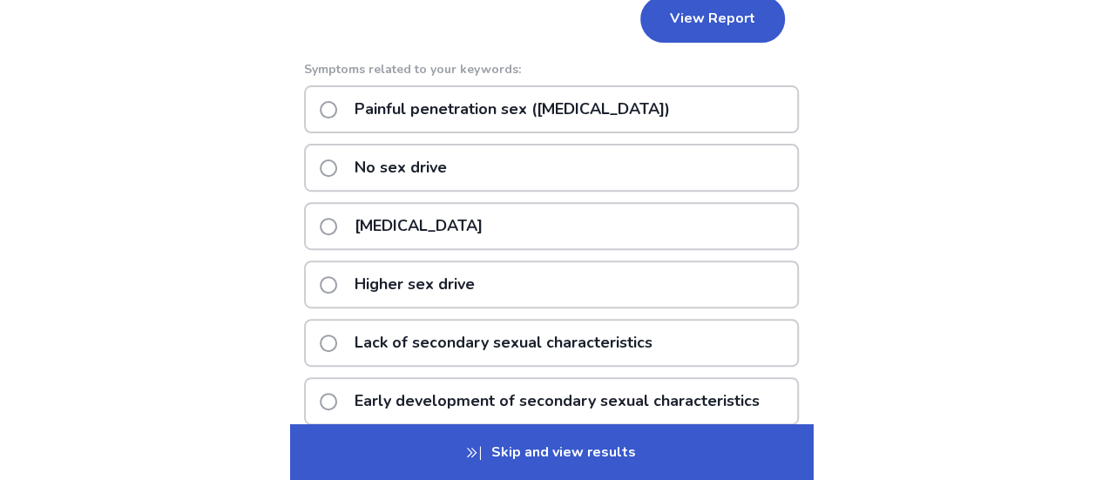
click at [499, 102] on p "Painful penetration sex ([MEDICAL_DATA])" at bounding box center [512, 109] width 336 height 44
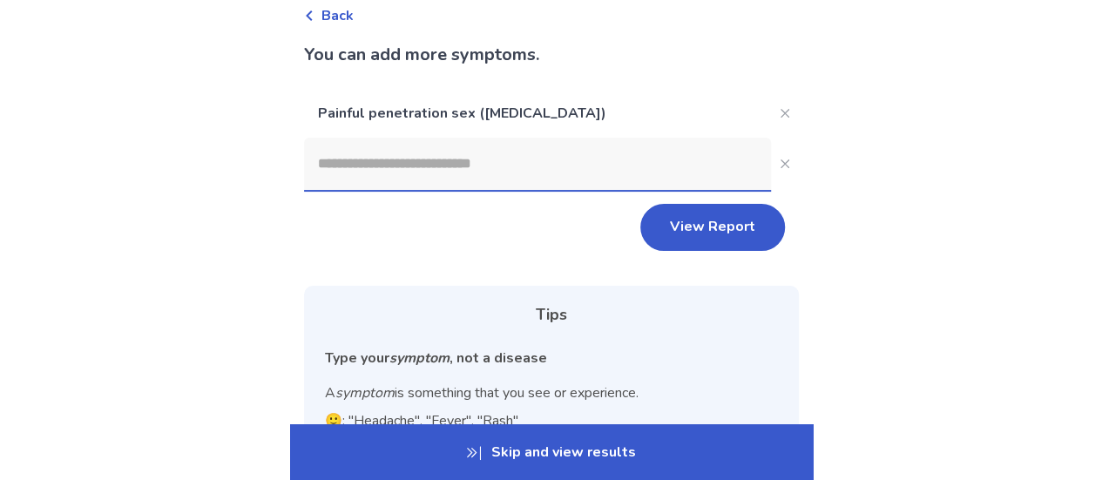
scroll to position [64, 0]
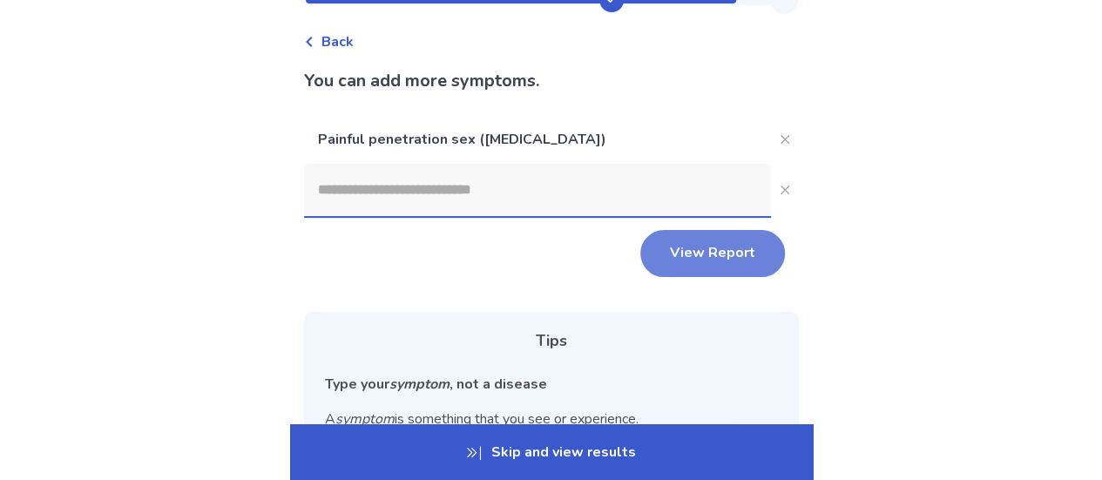
click at [685, 236] on button "View Report" at bounding box center [712, 253] width 145 height 47
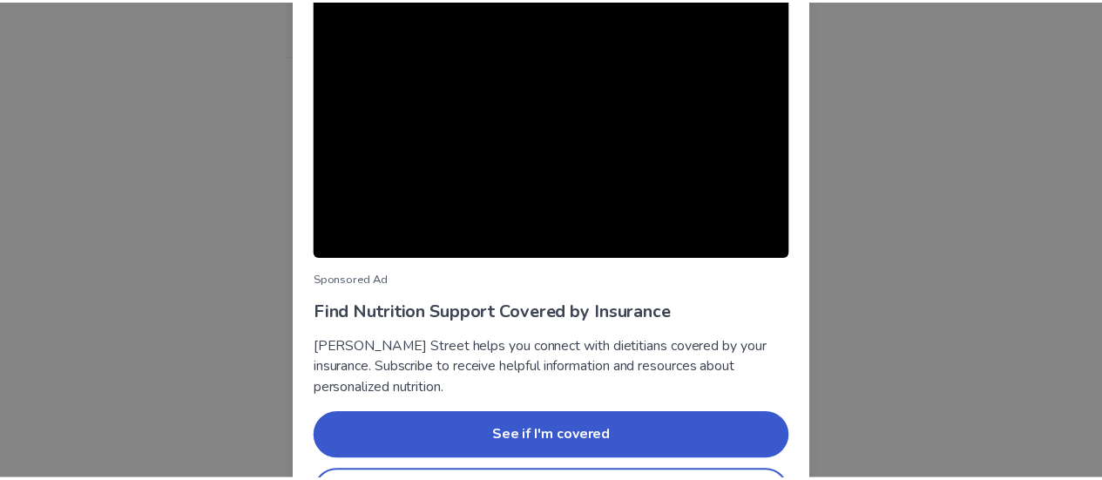
scroll to position [244, 0]
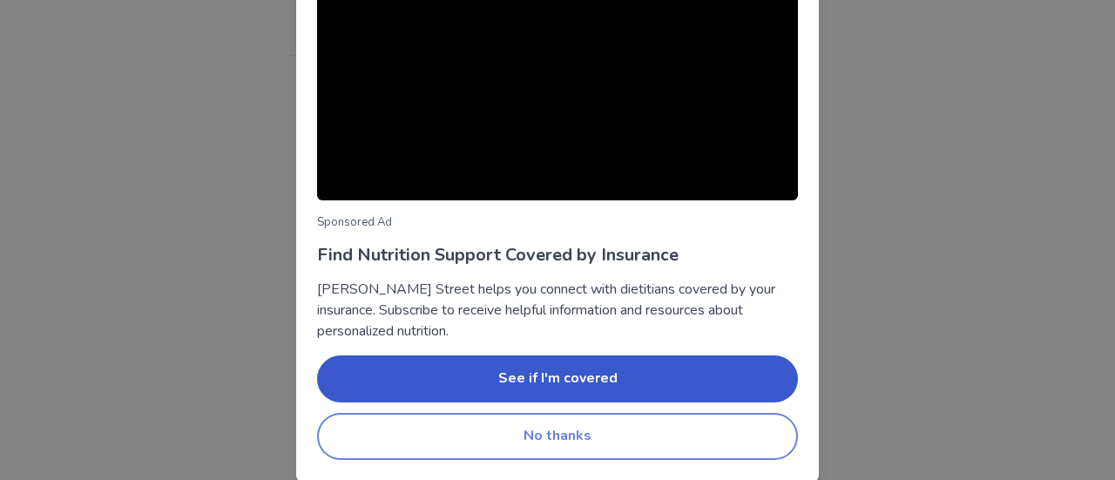
click at [566, 445] on button "No thanks" at bounding box center [557, 436] width 481 height 47
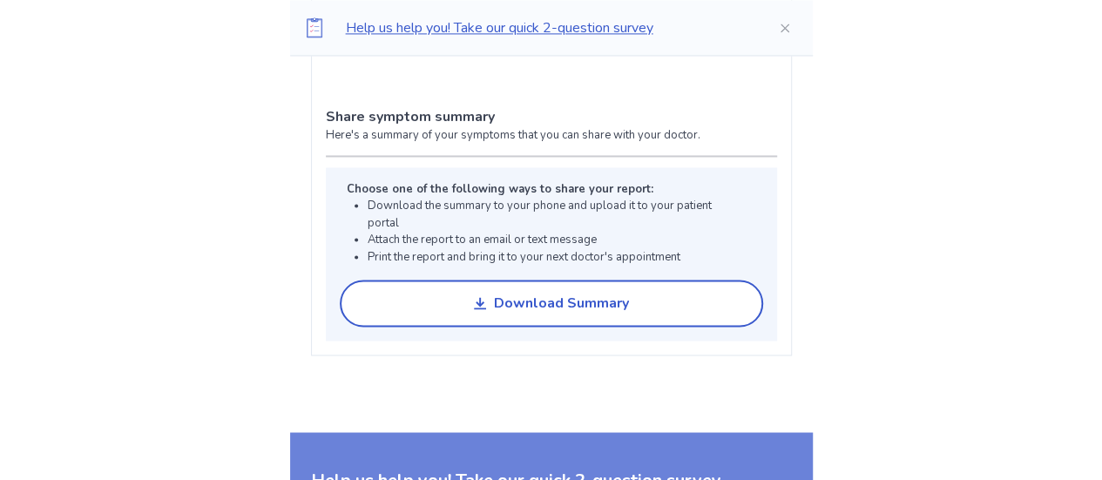
scroll to position [1351, 0]
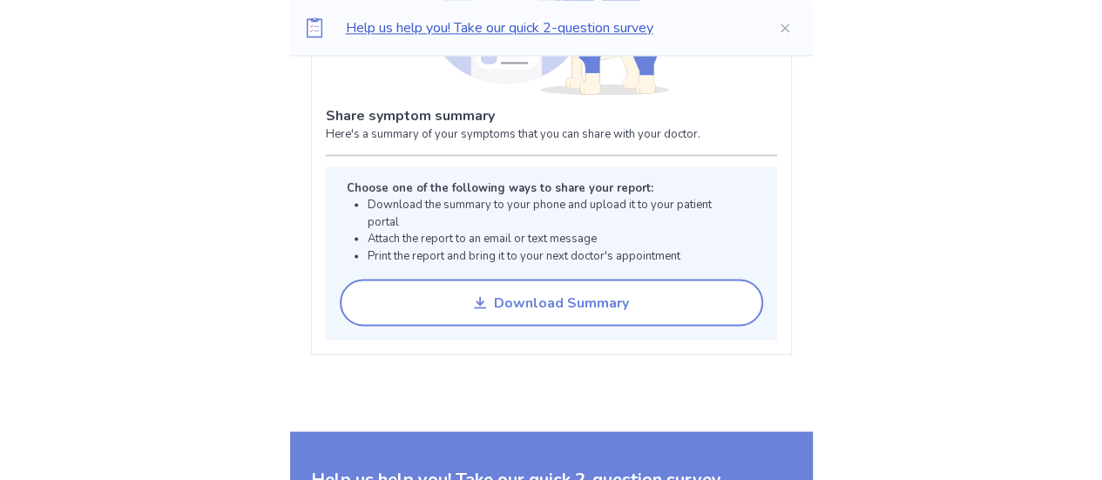
click at [596, 308] on button "Download Summary" at bounding box center [551, 302] width 423 height 47
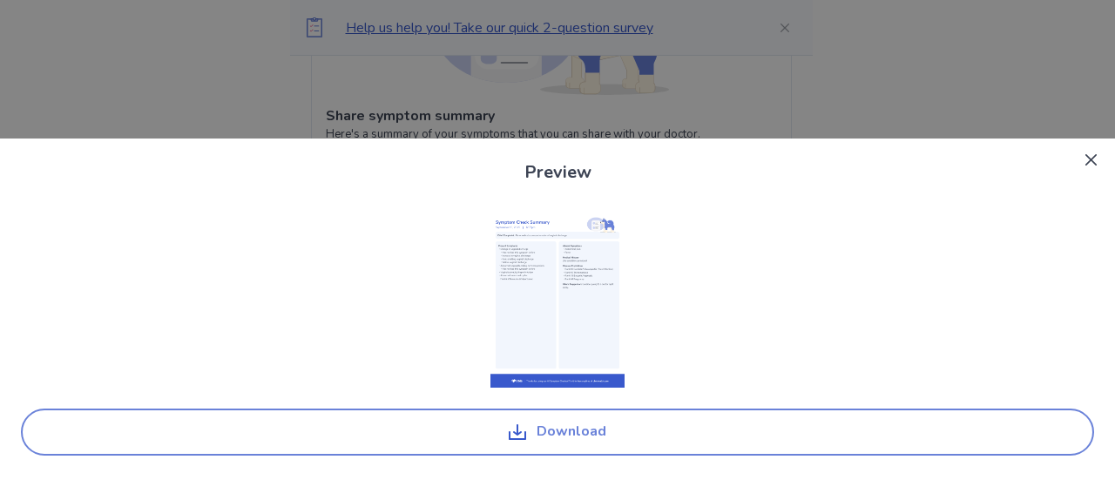
click at [591, 437] on button "Download" at bounding box center [557, 432] width 1073 height 47
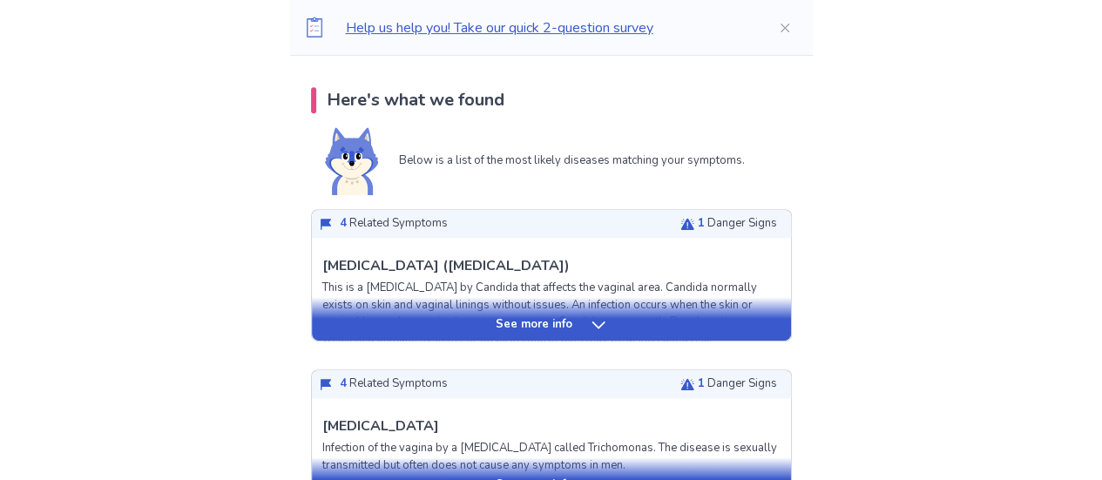
scroll to position [342, 0]
click at [530, 334] on div "See more info" at bounding box center [551, 320] width 479 height 44
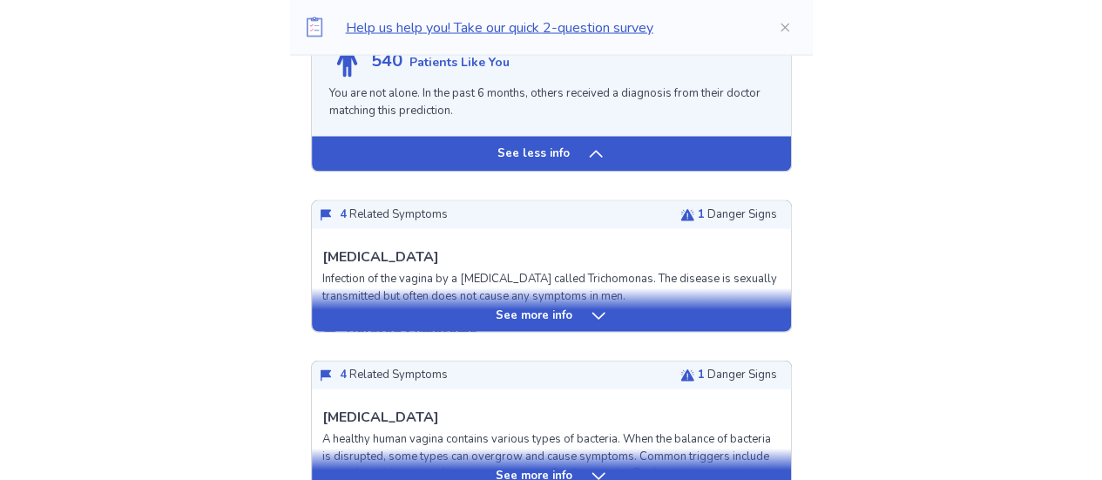
scroll to position [1798, 0]
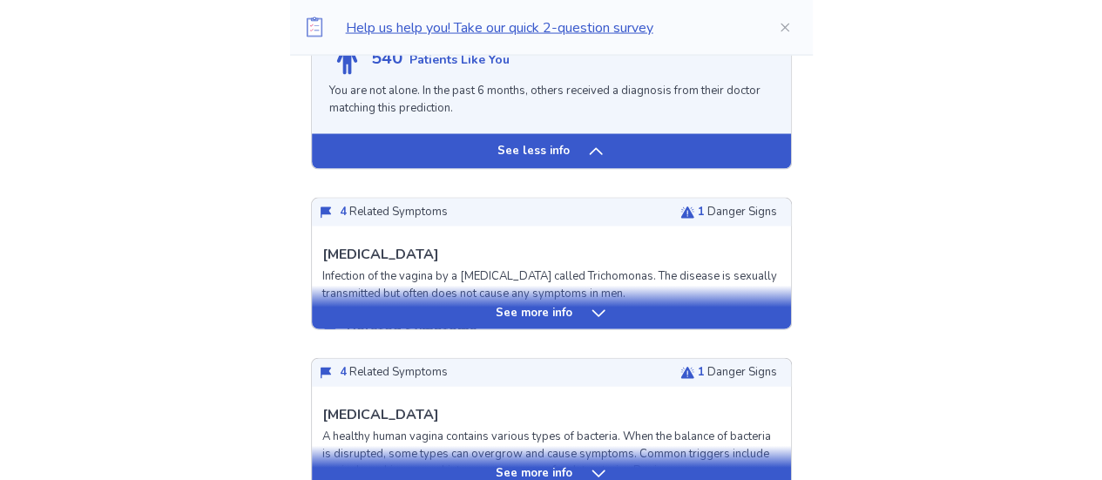
click at [599, 311] on div "See more info" at bounding box center [551, 308] width 479 height 44
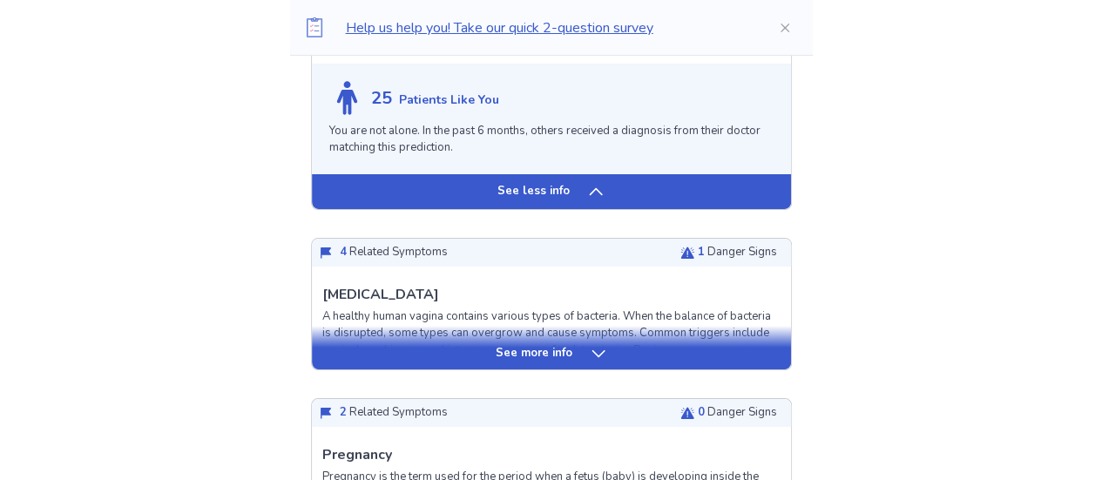
scroll to position [3201, 0]
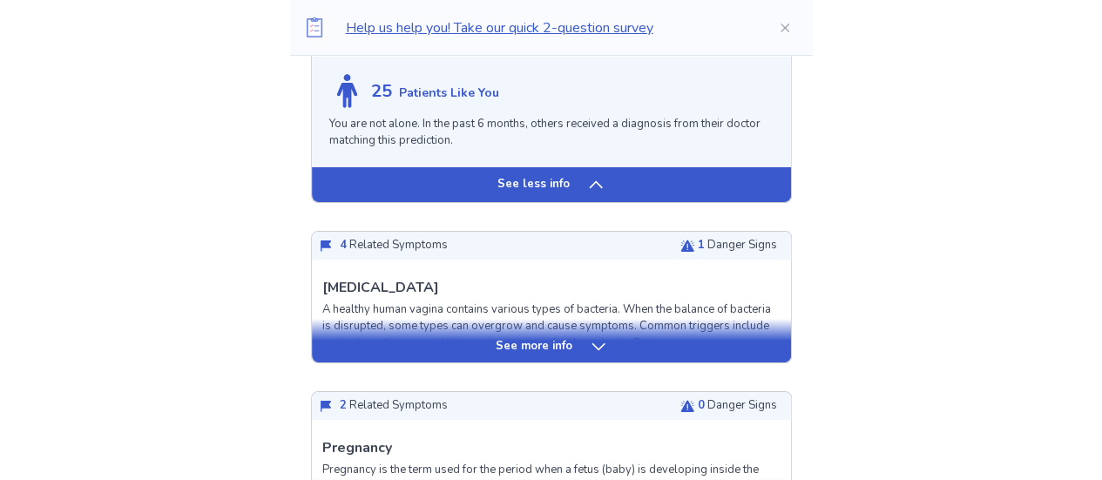
click at [577, 355] on div "See more info" at bounding box center [551, 346] width 479 height 17
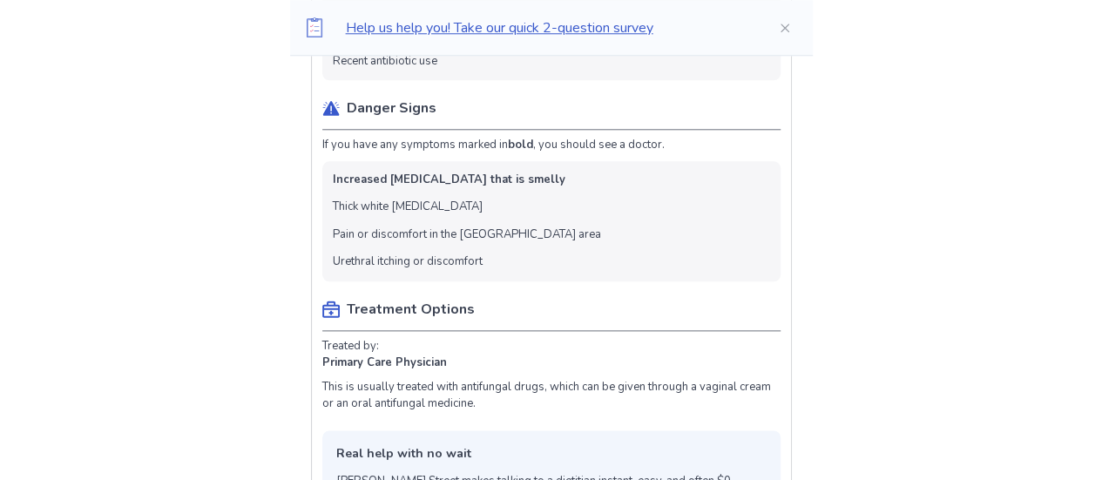
scroll to position [884, 0]
